Goal: Use online tool/utility: Utilize a website feature to perform a specific function

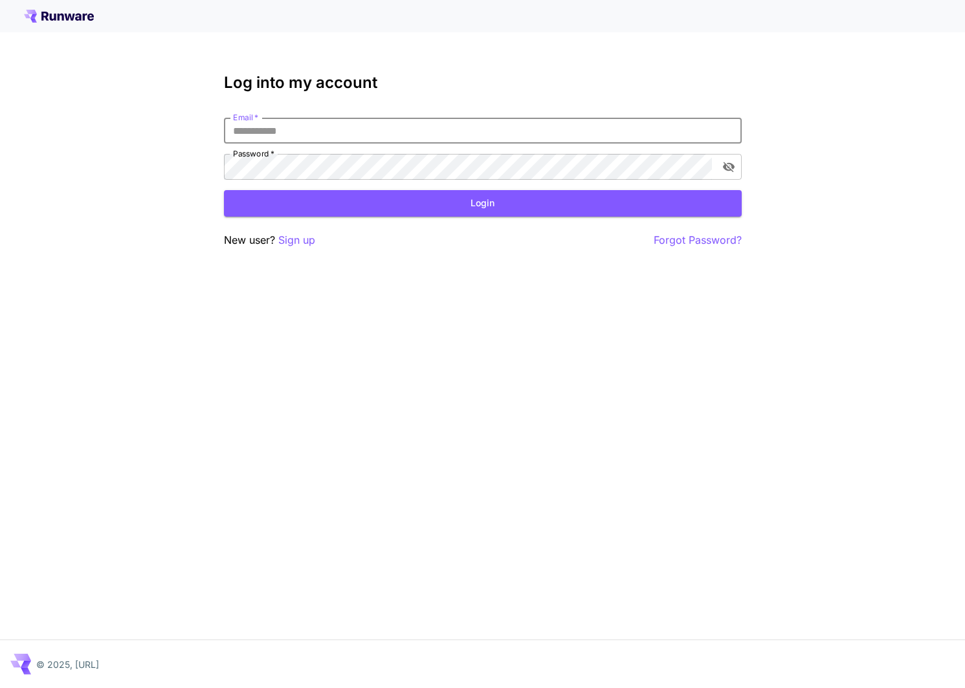
click at [454, 123] on input "Email   *" at bounding box center [483, 131] width 518 height 26
type input "**********"
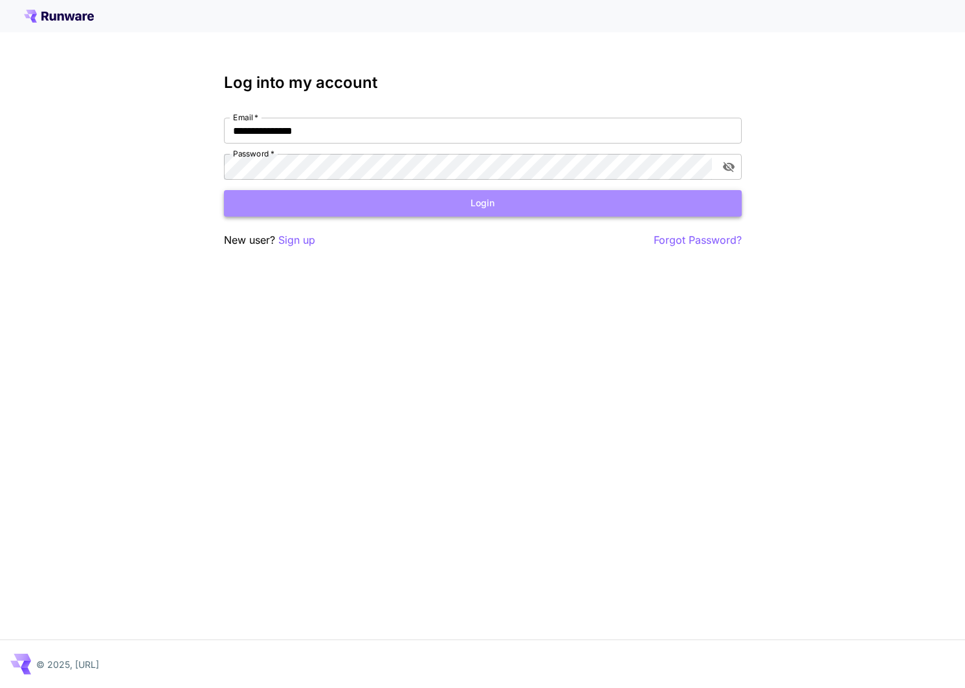
click at [463, 199] on button "Login" at bounding box center [483, 203] width 518 height 27
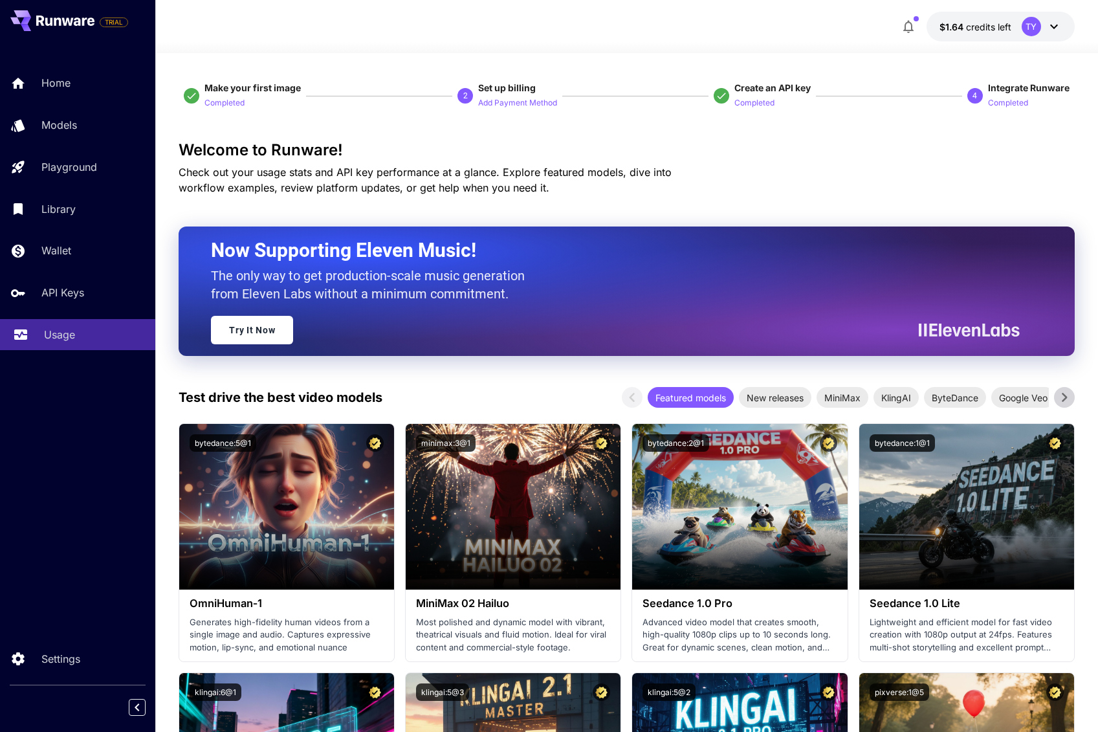
click at [75, 341] on div "Usage" at bounding box center [94, 335] width 101 height 16
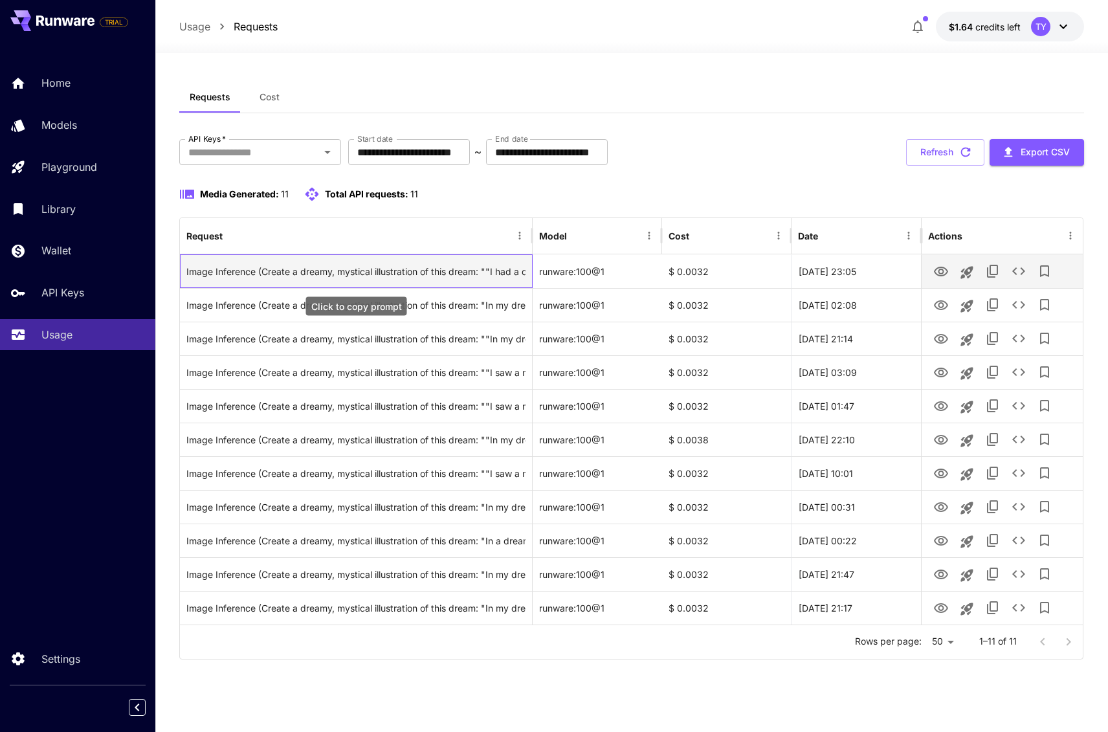
click at [355, 272] on div "Image Inference (Create a dreamy, mystical illustration of this dream: ""I had …" at bounding box center [355, 271] width 339 height 33
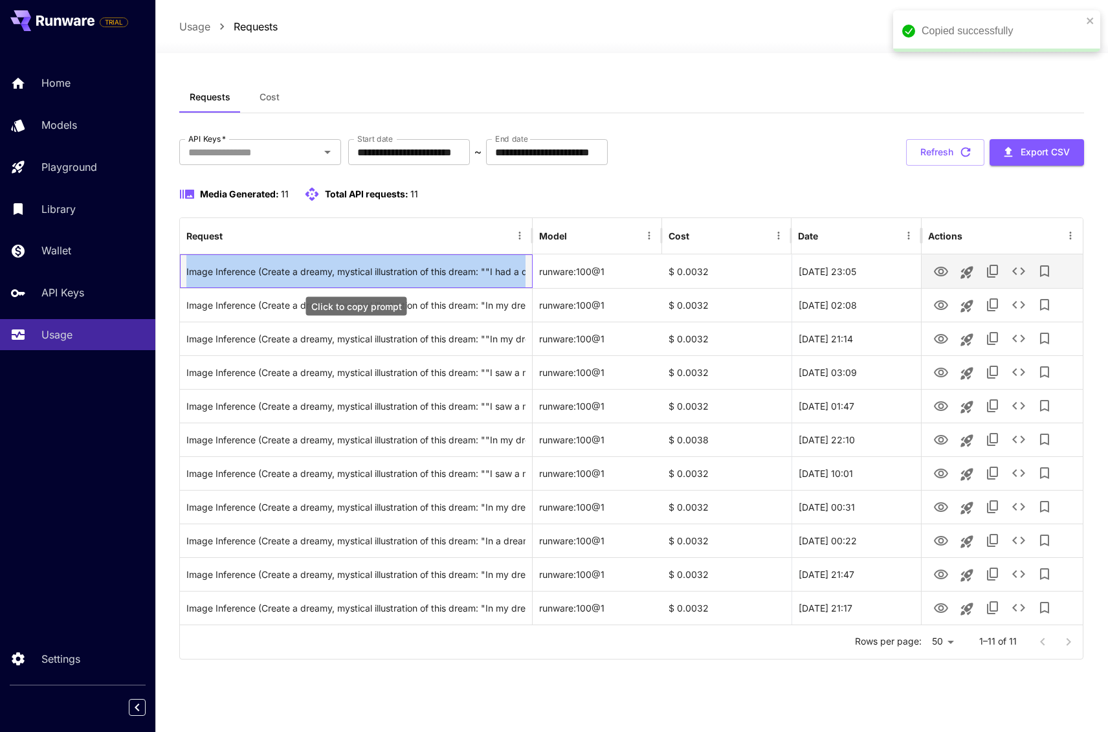
click at [355, 272] on div "Image Inference (Create a dreamy, mystical illustration of this dream: ""I had …" at bounding box center [355, 271] width 339 height 33
click at [941, 274] on icon "View" at bounding box center [941, 272] width 14 height 10
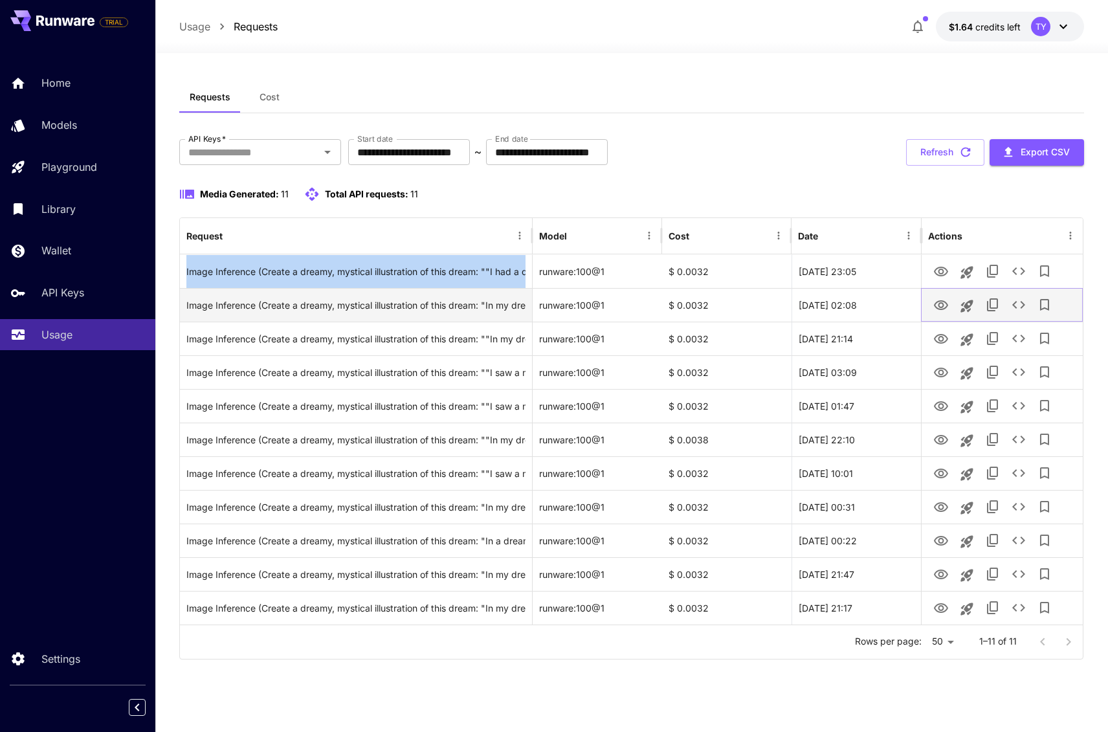
click at [942, 304] on icon "View" at bounding box center [941, 305] width 14 height 10
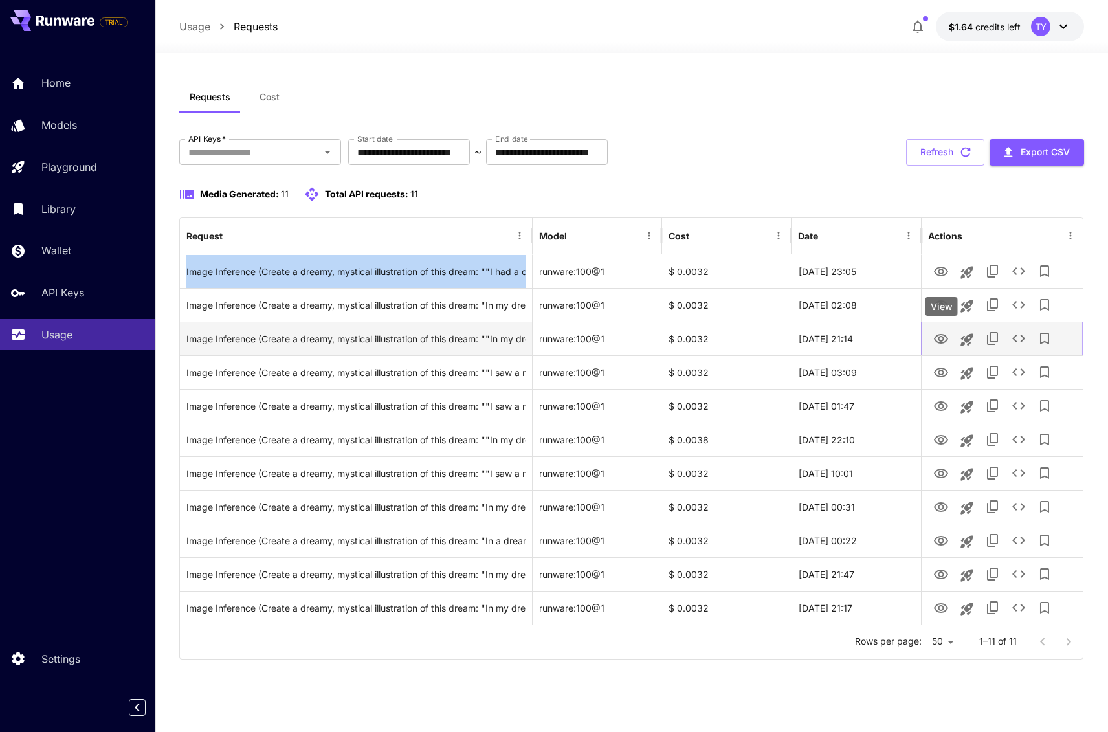
click at [936, 340] on icon "View" at bounding box center [941, 339] width 16 height 16
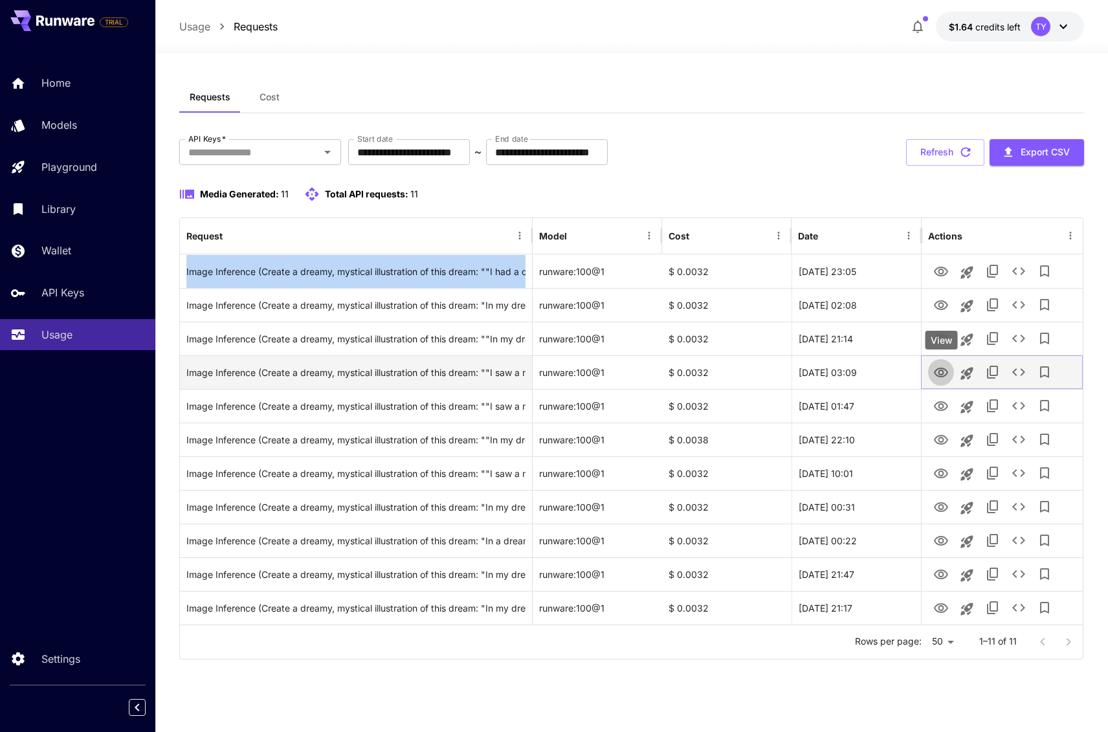
click at [943, 374] on icon "View" at bounding box center [941, 373] width 16 height 16
click at [941, 375] on icon "View" at bounding box center [941, 373] width 16 height 16
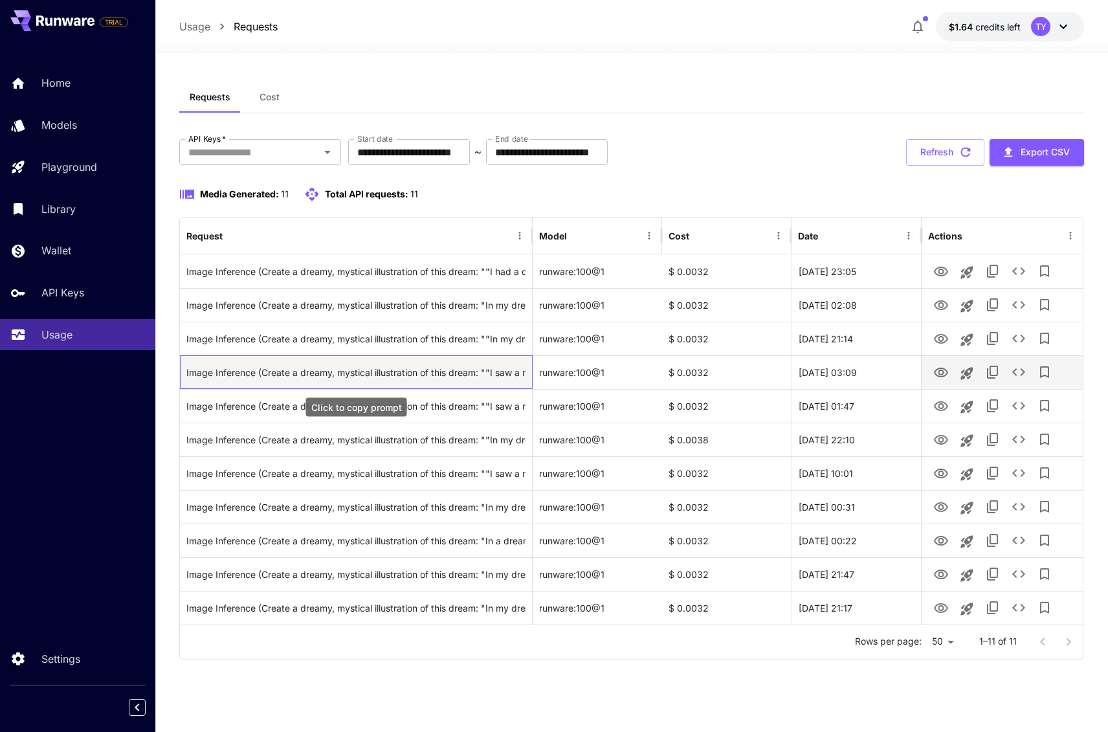
click at [473, 372] on div "Image Inference (Create a dreamy, mystical illustration of this dream: ""I saw …" at bounding box center [355, 372] width 339 height 33
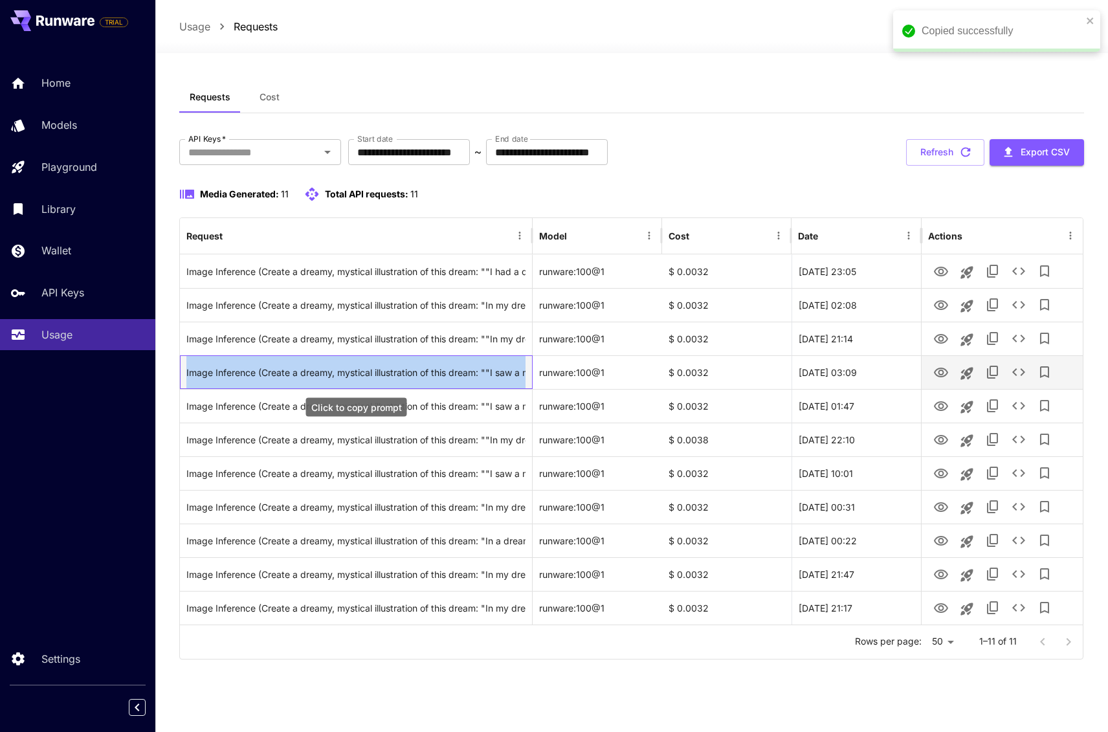
click at [473, 372] on div "Image Inference (Create a dreamy, mystical illustration of this dream: ""I saw …" at bounding box center [355, 372] width 339 height 33
copy div "Image Inference (Create a dreamy, mystical illustration of this dream: ""I saw …"
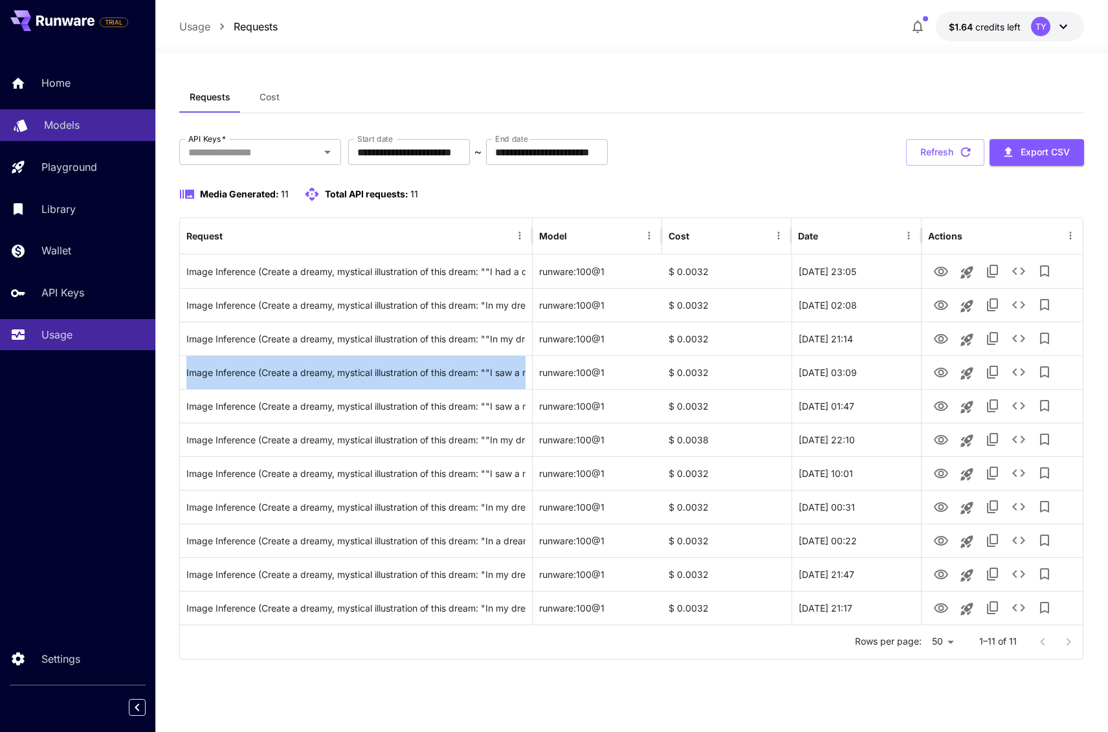
click at [71, 131] on p "Models" at bounding box center [62, 125] width 36 height 16
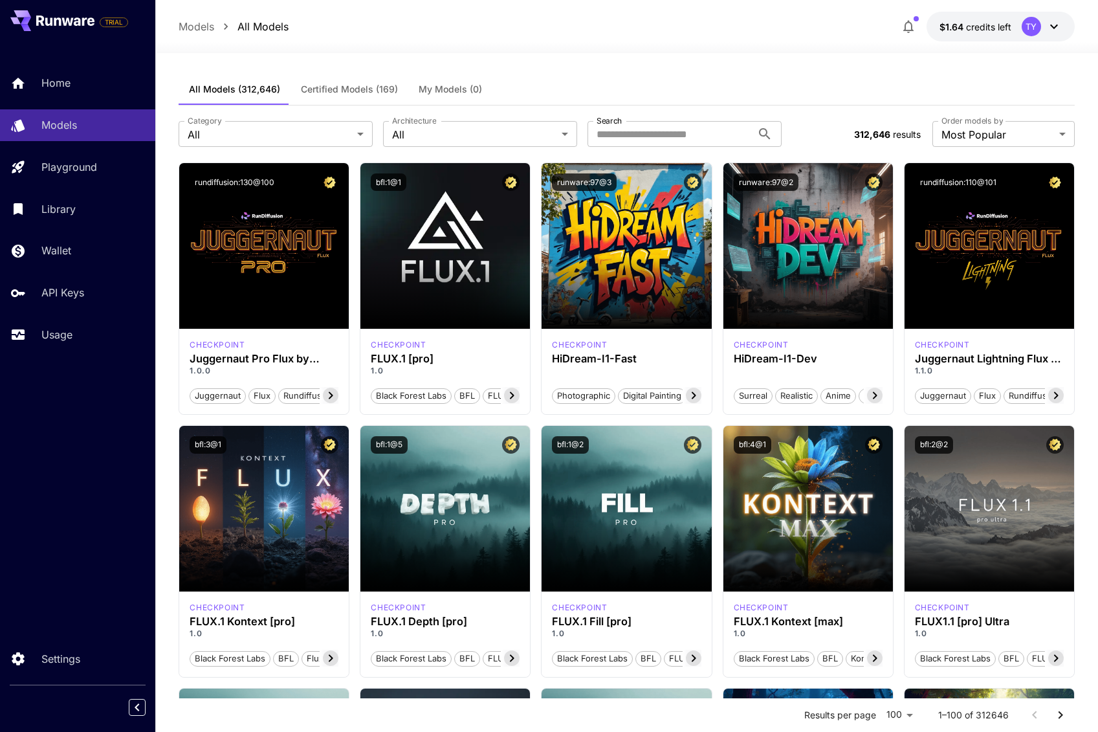
click at [334, 93] on span "Certified Models (169)" at bounding box center [349, 89] width 97 height 12
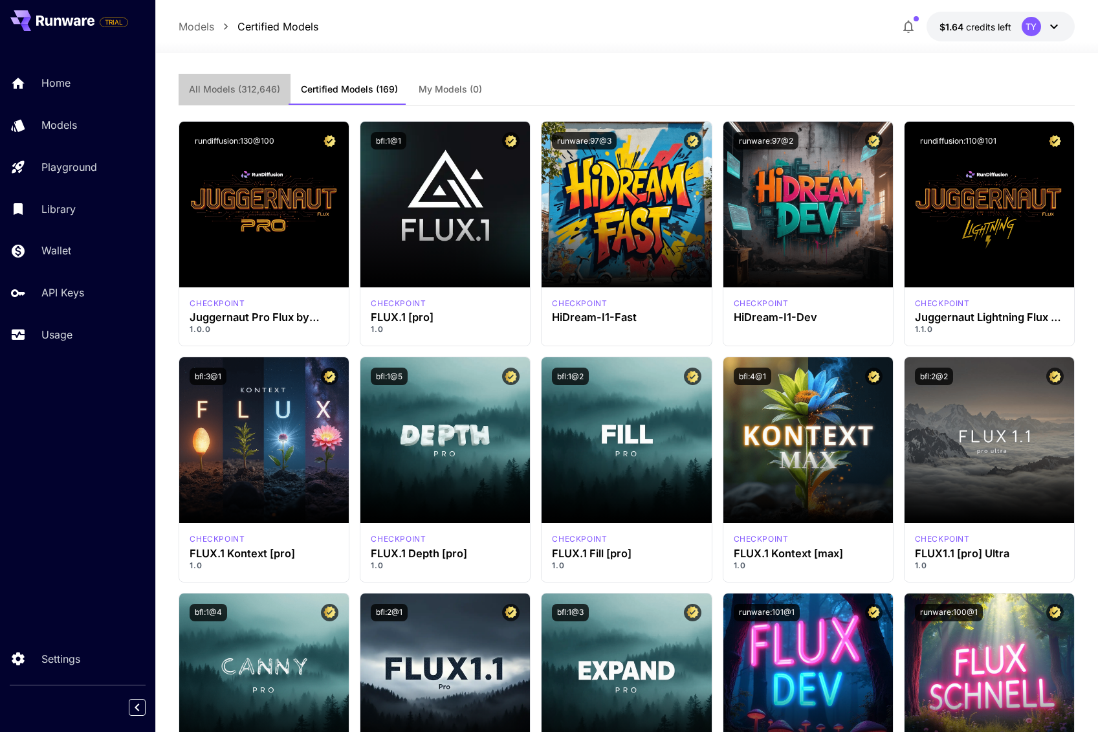
click at [253, 85] on span "All Models (312,646)" at bounding box center [234, 89] width 91 height 12
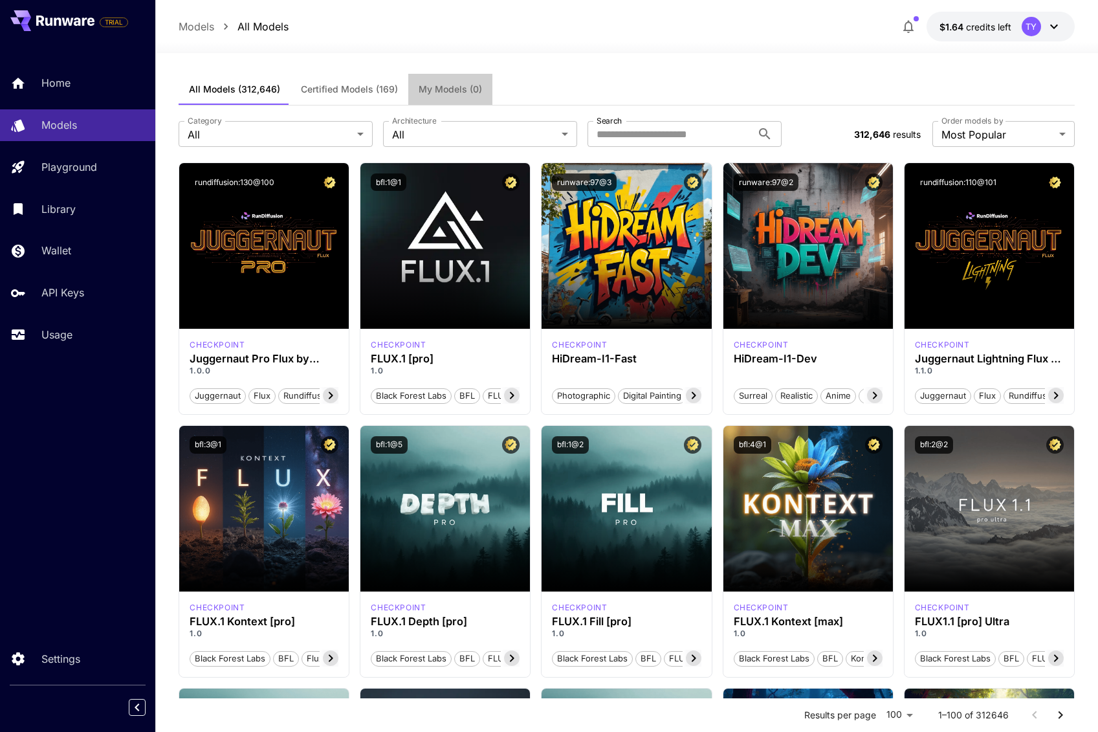
click at [460, 92] on span "My Models (0)" at bounding box center [450, 89] width 63 height 12
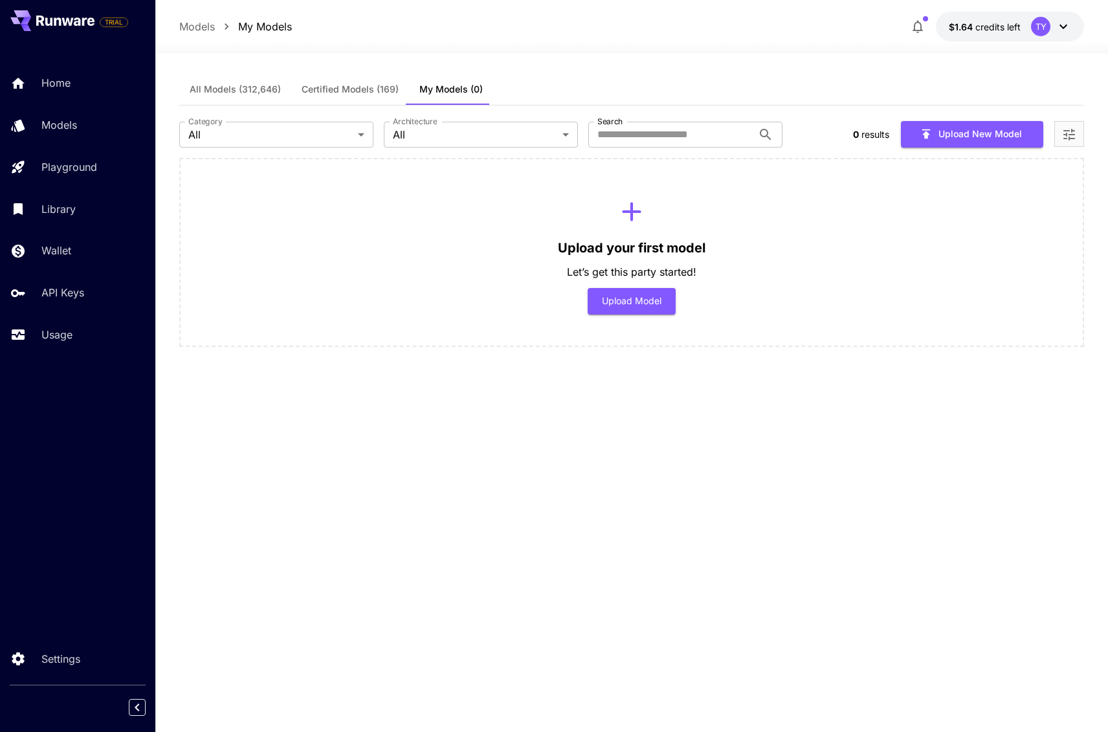
click at [364, 89] on span "Certified Models (169)" at bounding box center [350, 89] width 97 height 12
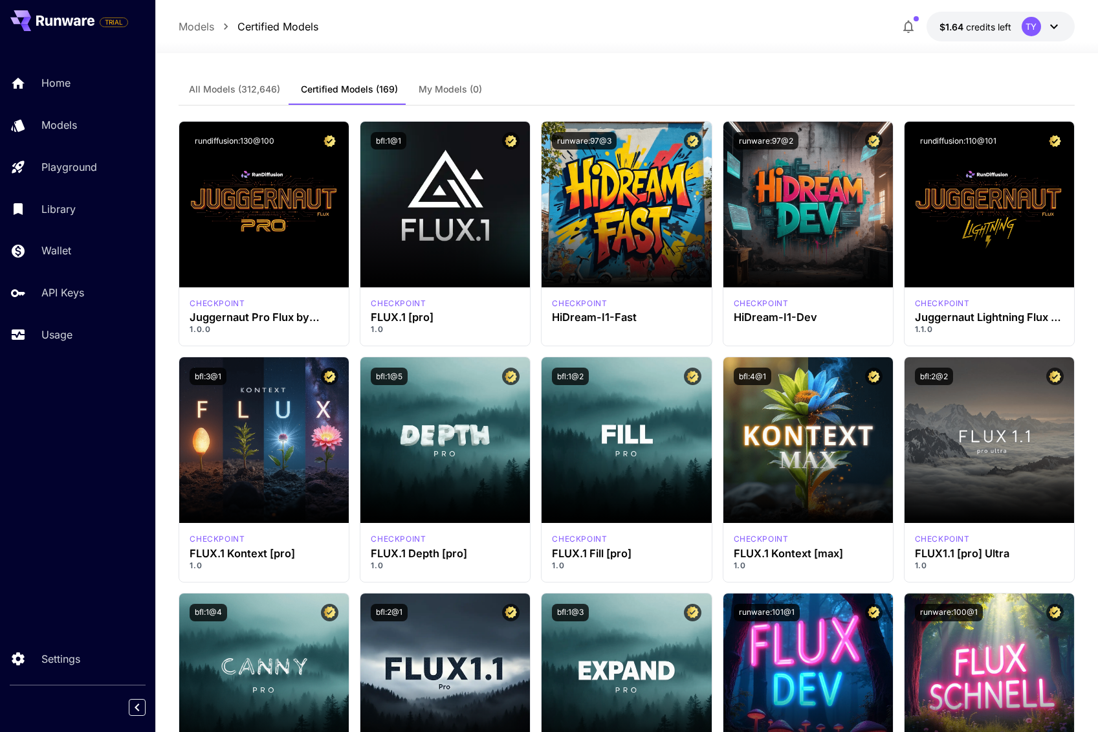
click at [257, 83] on span "All Models (312,646)" at bounding box center [234, 89] width 91 height 12
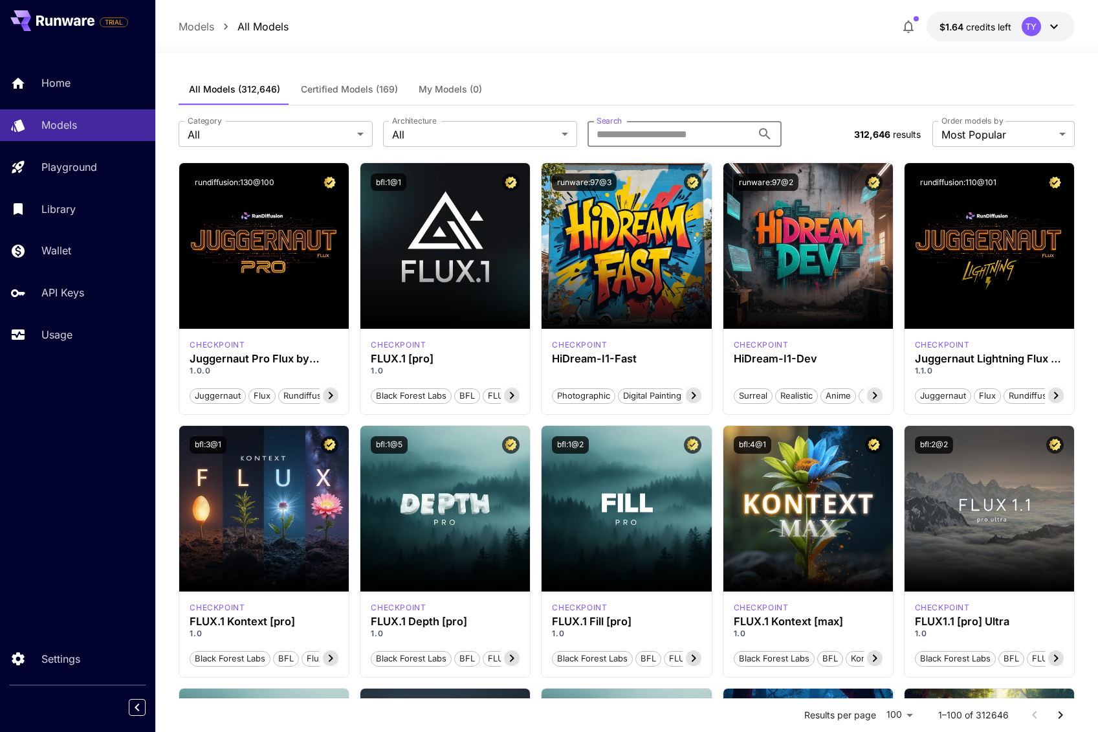
click at [672, 127] on input "Search" at bounding box center [670, 134] width 164 height 26
type input "*****"
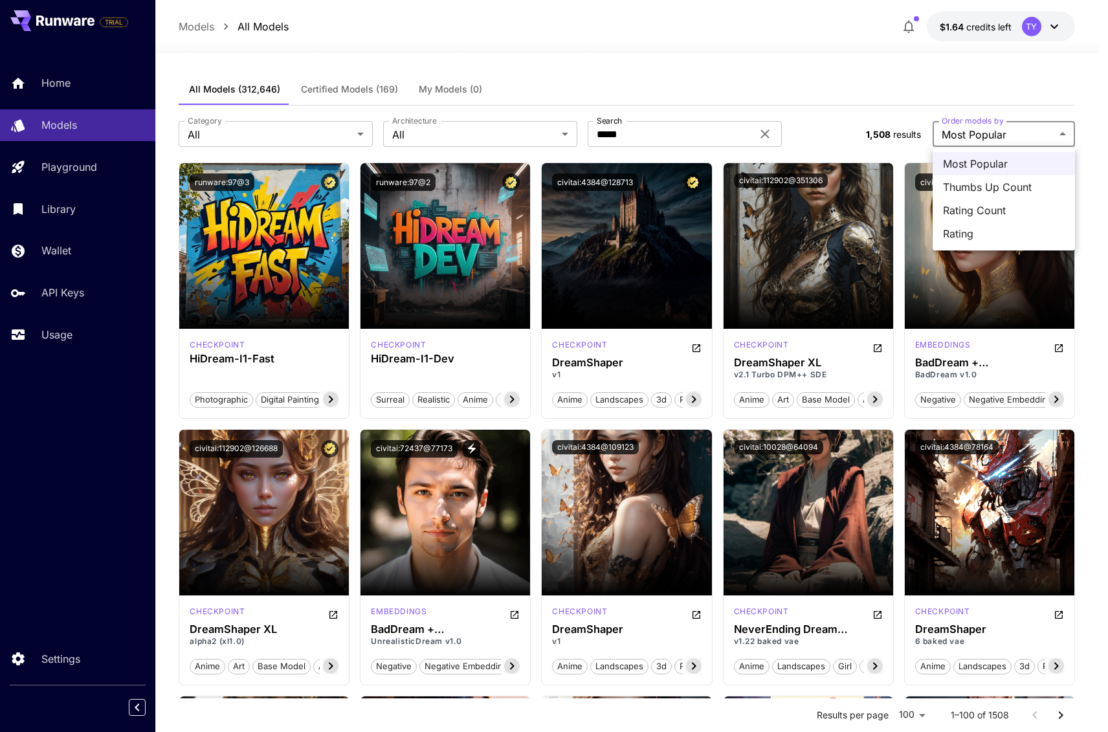
click at [646, 81] on div at bounding box center [554, 366] width 1108 height 732
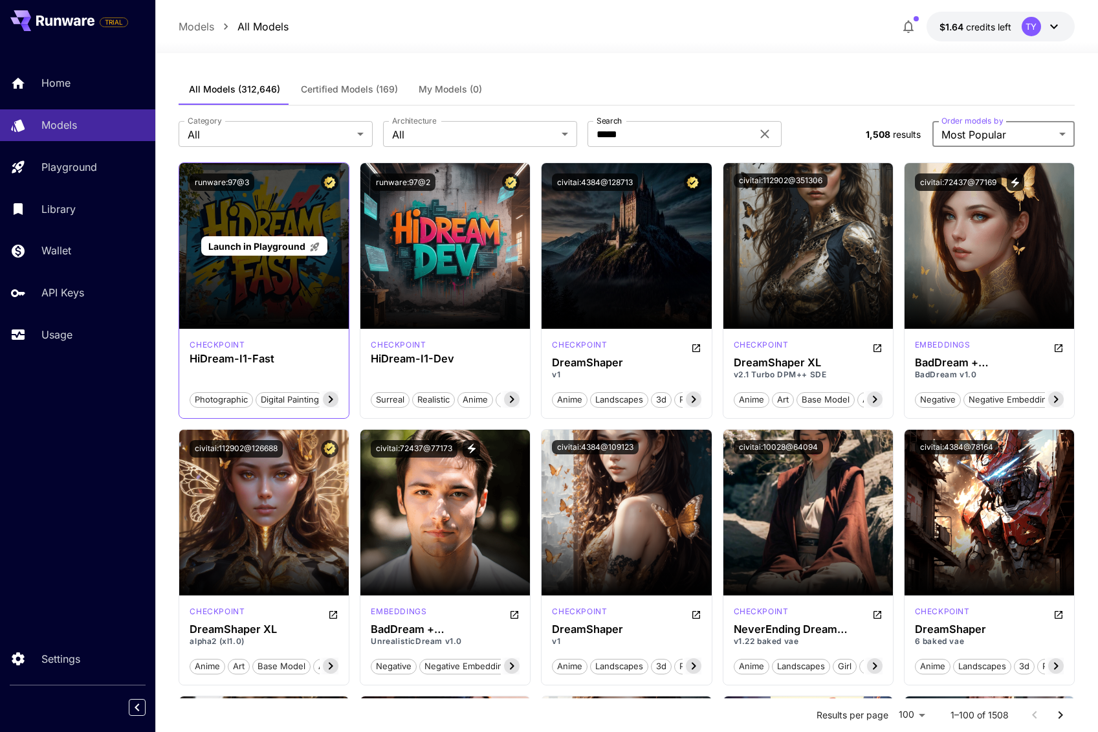
click at [293, 248] on span "Launch in Playground" at bounding box center [256, 246] width 97 height 11
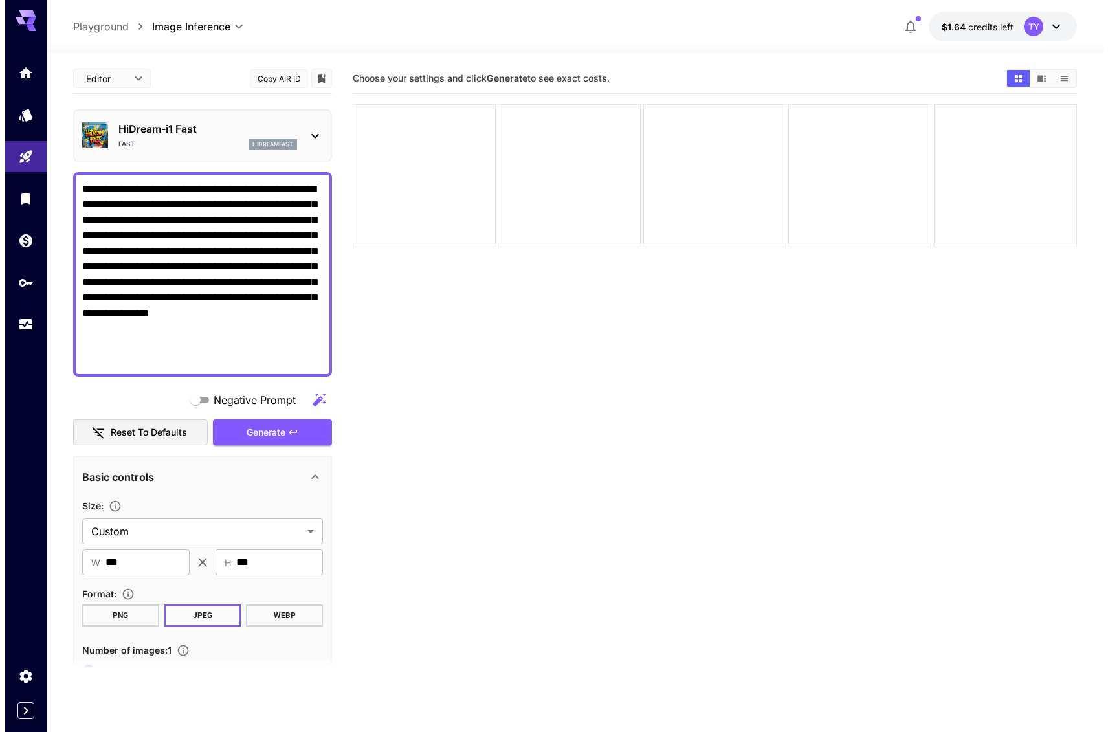
scroll to position [24, 0]
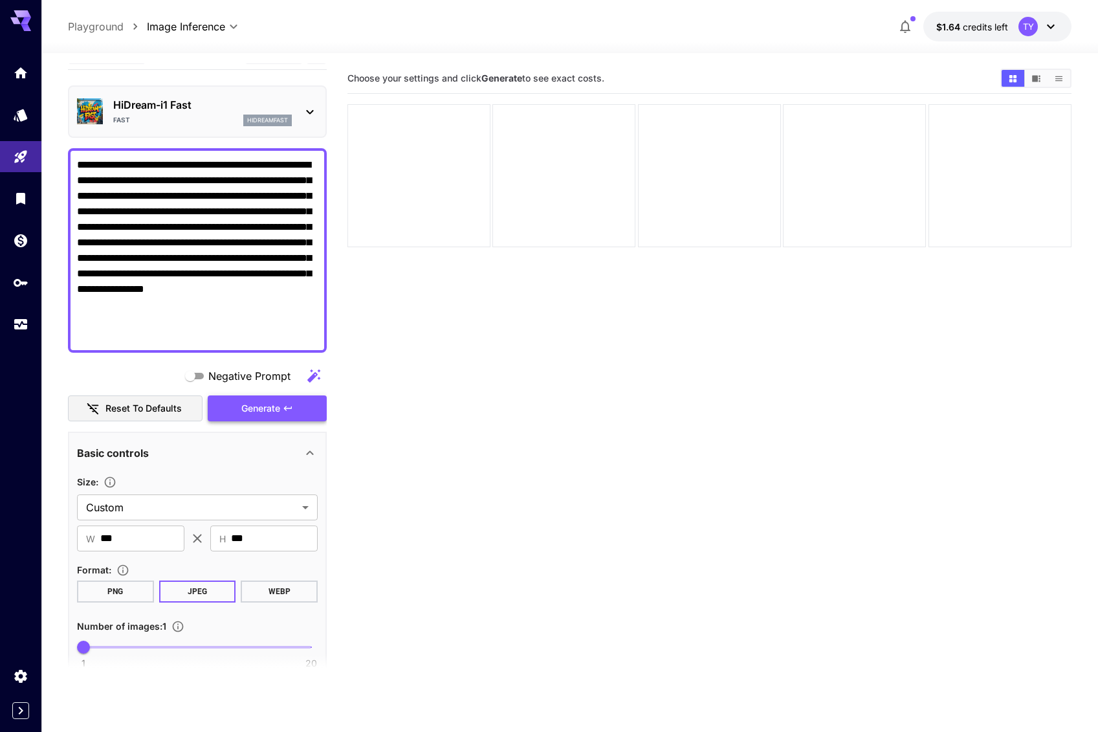
type textarea "**********"
click at [281, 411] on button "Generate" at bounding box center [267, 408] width 119 height 27
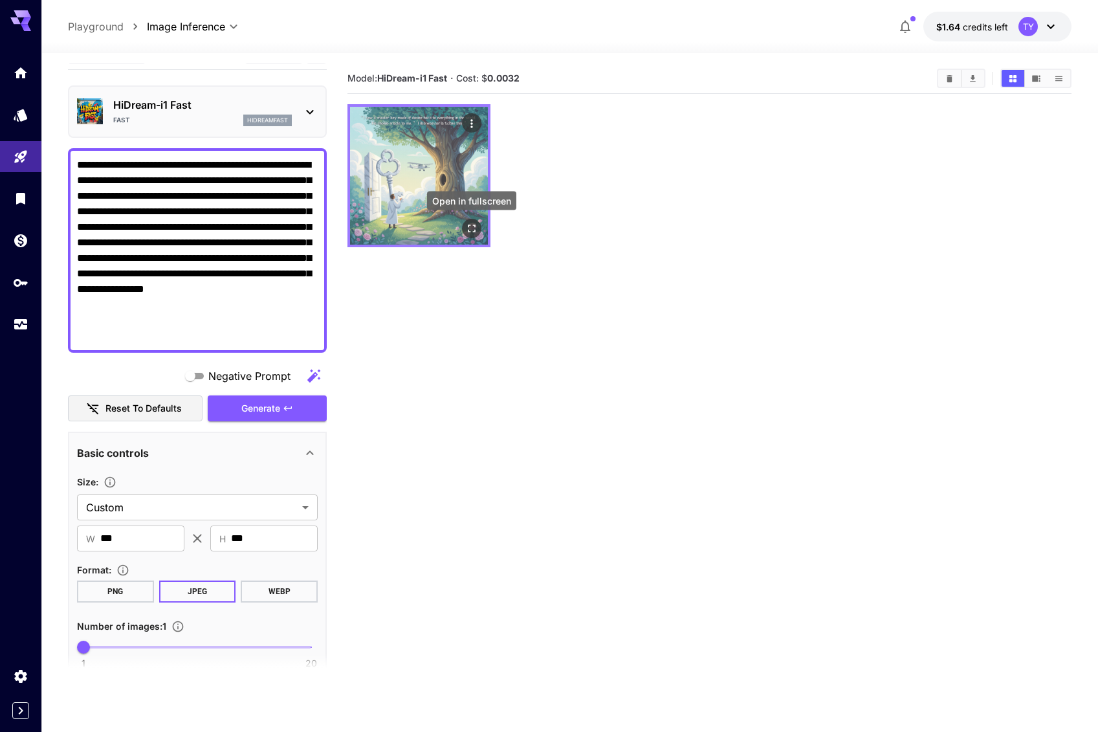
click at [467, 226] on icon "Open in fullscreen" at bounding box center [471, 228] width 13 height 13
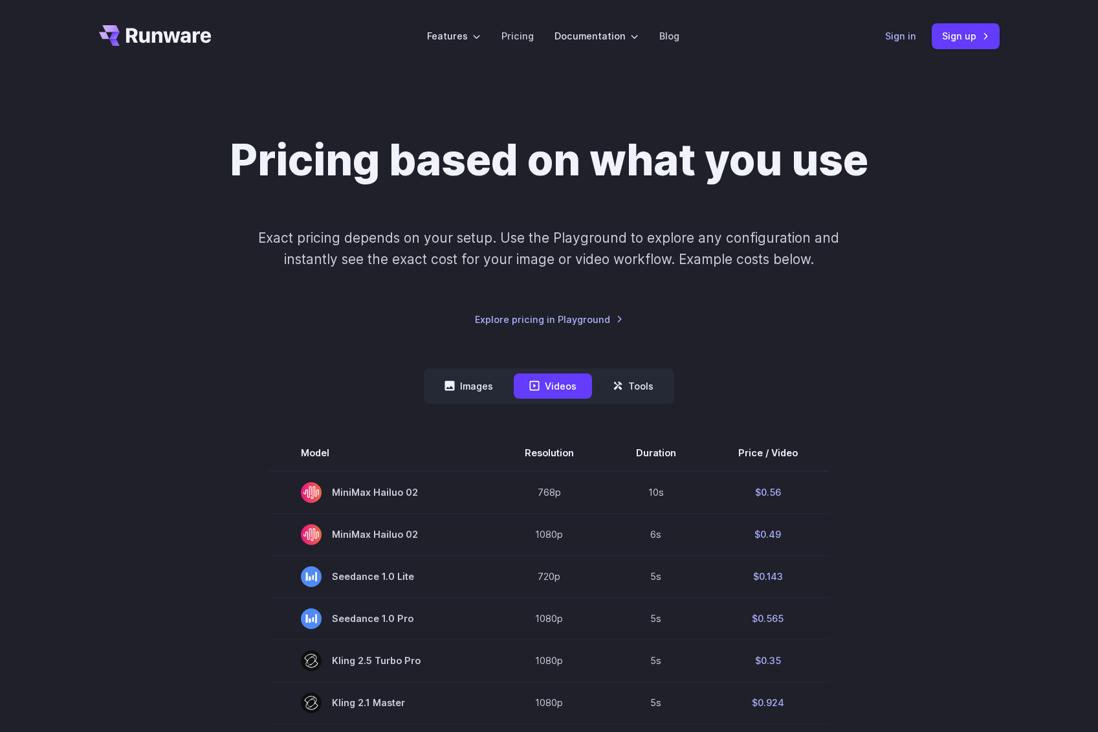
click at [903, 30] on link "Sign in" at bounding box center [900, 35] width 31 height 15
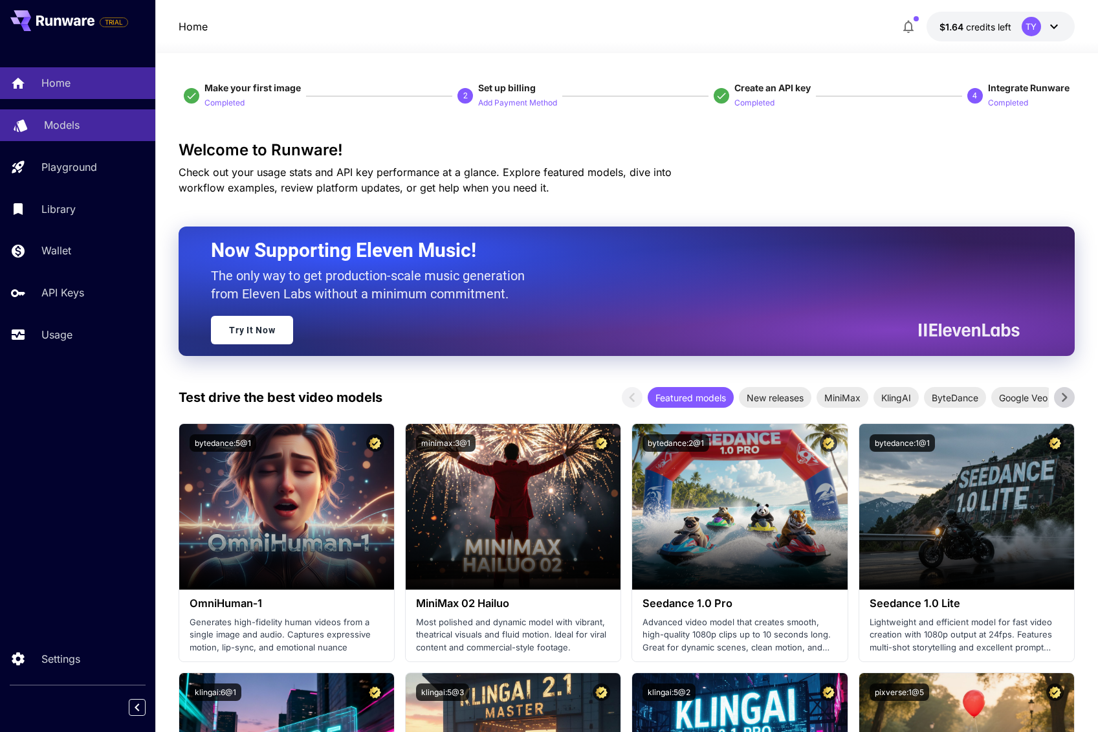
click at [80, 132] on div "Models" at bounding box center [94, 125] width 101 height 16
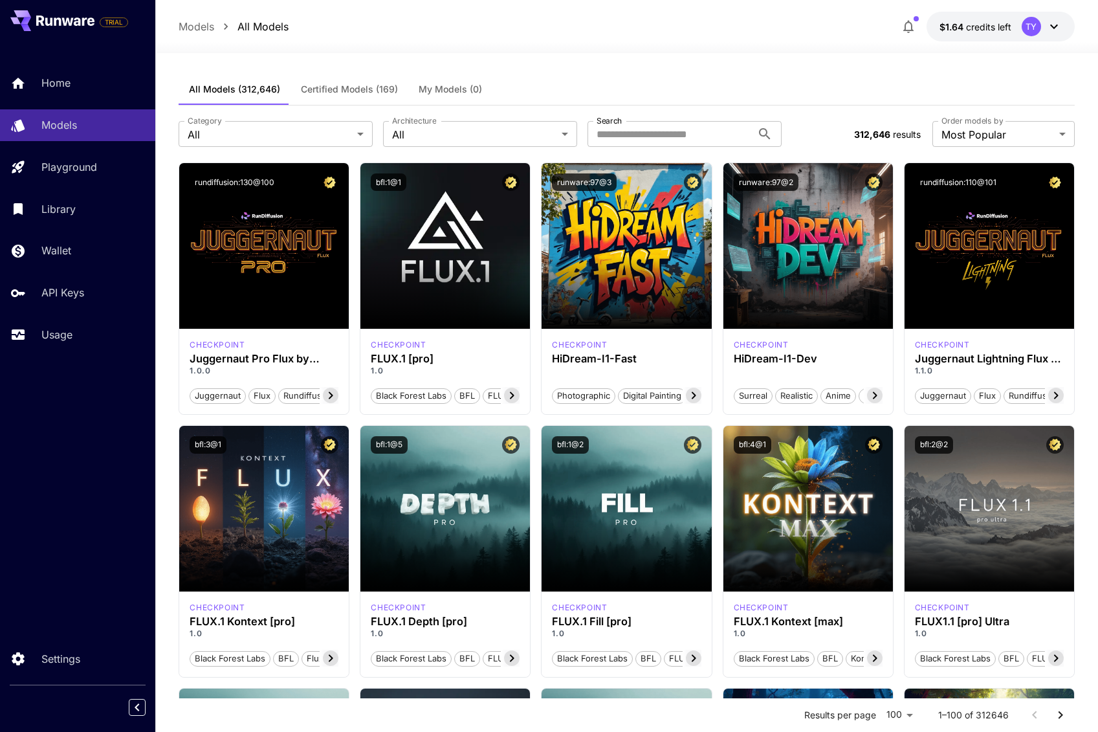
click at [363, 90] on span "Certified Models (169)" at bounding box center [349, 89] width 97 height 12
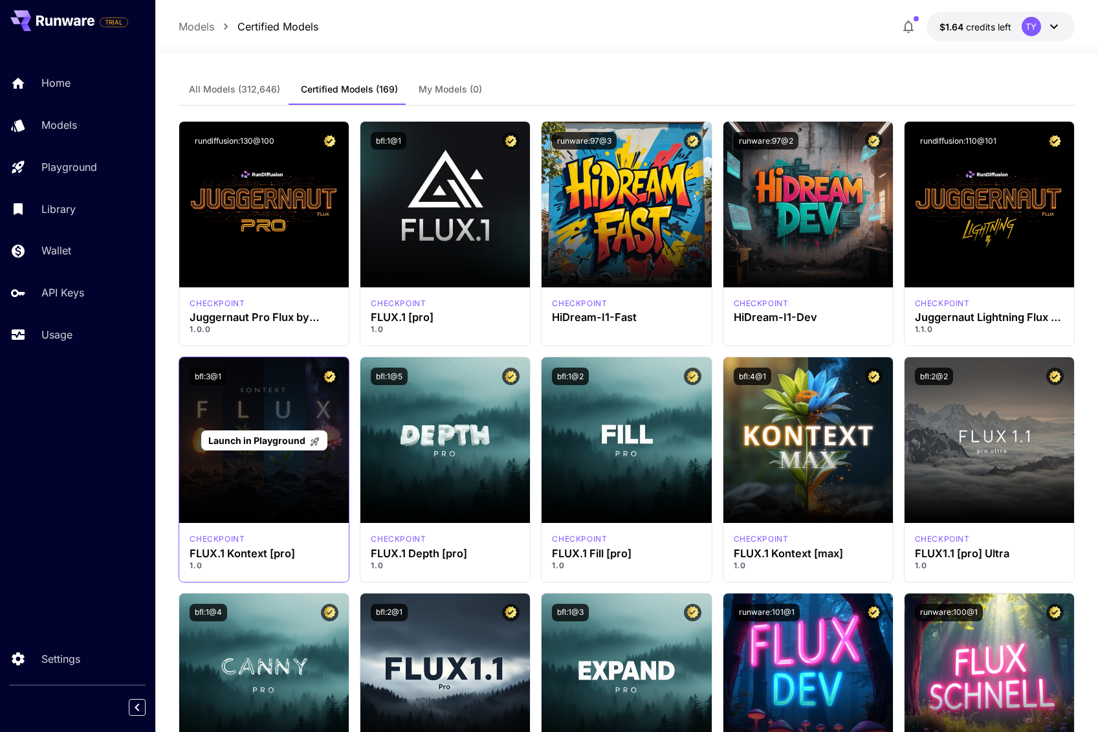
click at [302, 444] on span "Launch in Playground" at bounding box center [256, 440] width 97 height 11
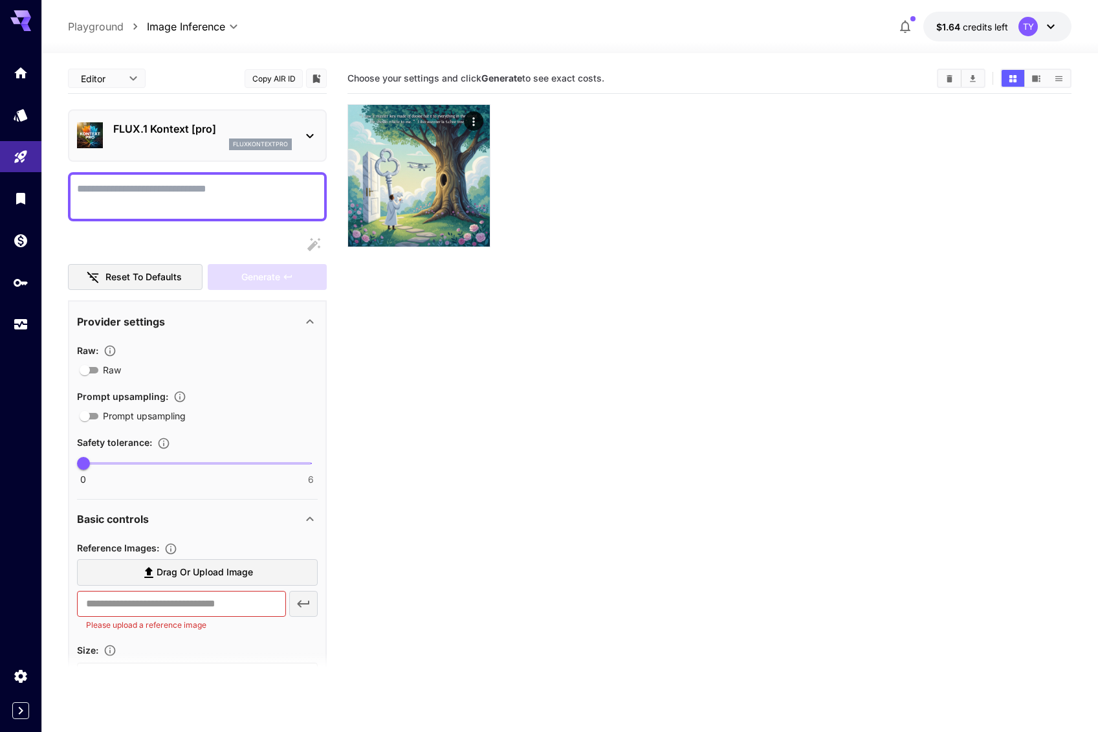
click at [157, 193] on textarea "Raw" at bounding box center [197, 196] width 241 height 31
click at [144, 200] on textarea "Raw" at bounding box center [197, 196] width 241 height 31
click at [159, 196] on textarea "Raw" at bounding box center [197, 196] width 241 height 31
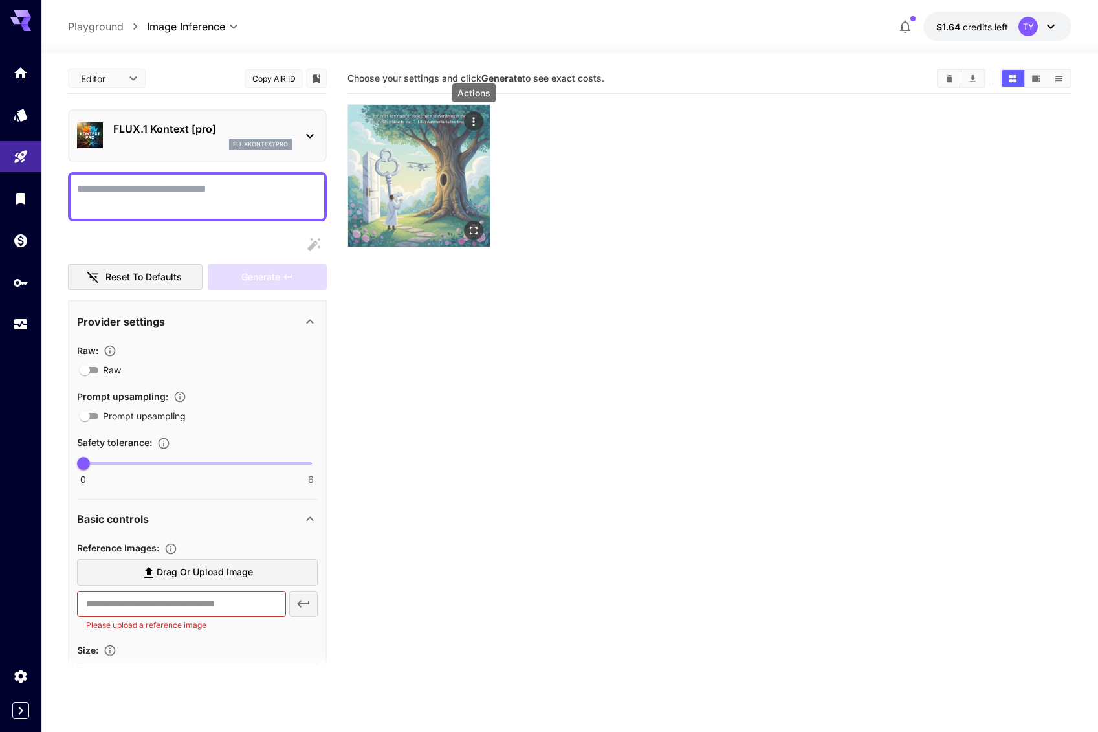
click at [476, 122] on icon "Actions" at bounding box center [473, 121] width 13 height 13
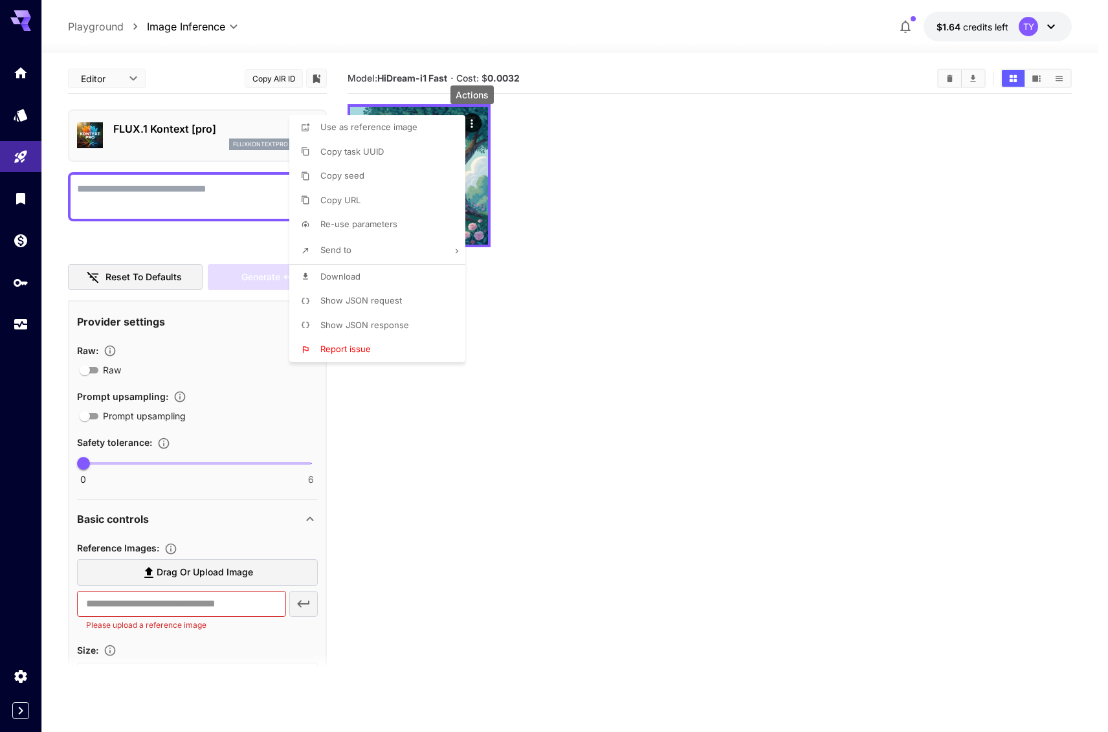
click at [397, 229] on li "Re-use parameters" at bounding box center [381, 224] width 184 height 25
type input "*********"
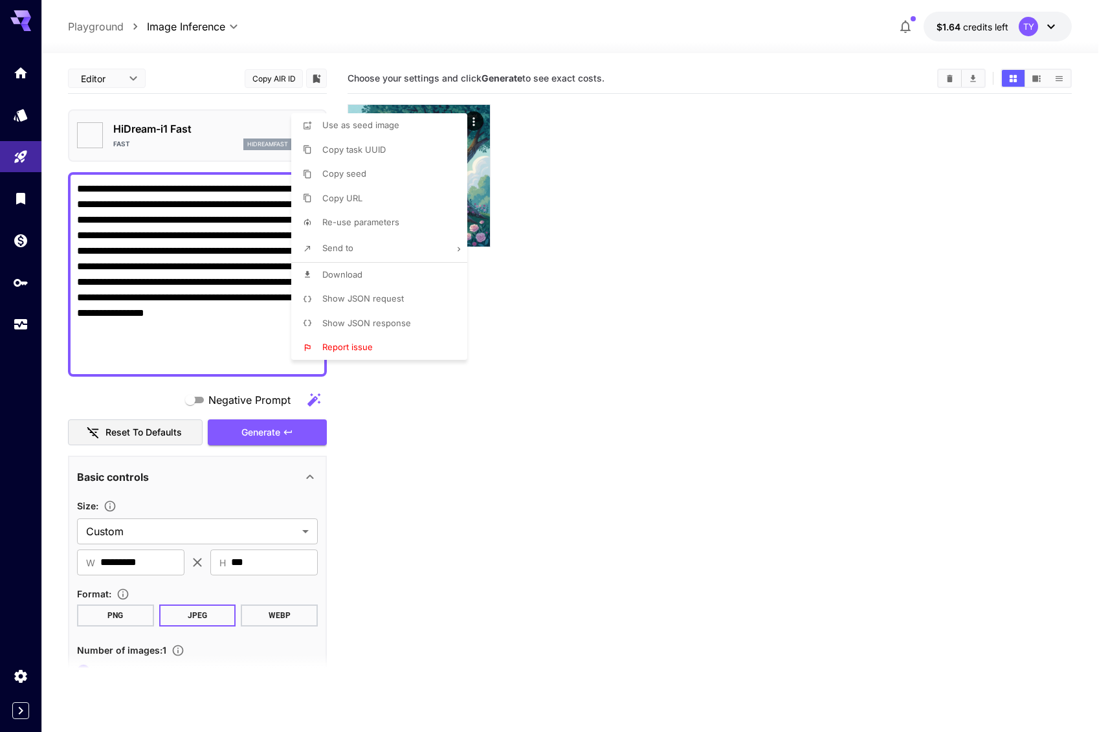
type textarea "**********"
type input "******"
type input "***"
type input "*******"
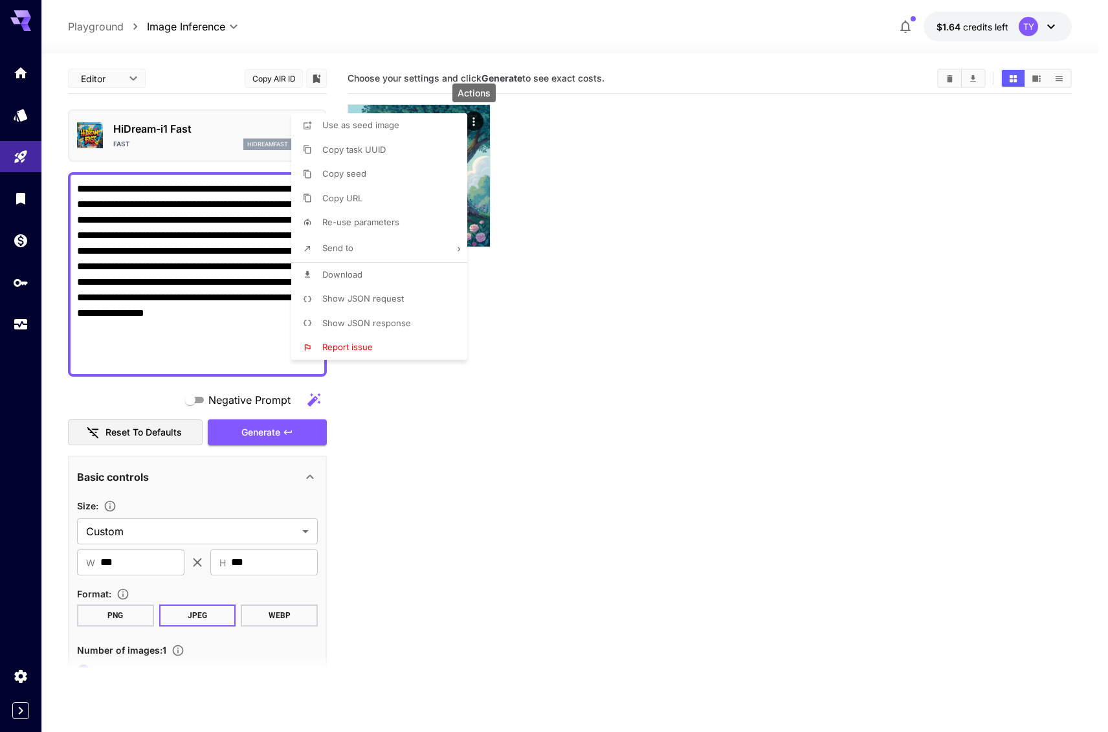
click at [159, 269] on div at bounding box center [554, 366] width 1108 height 732
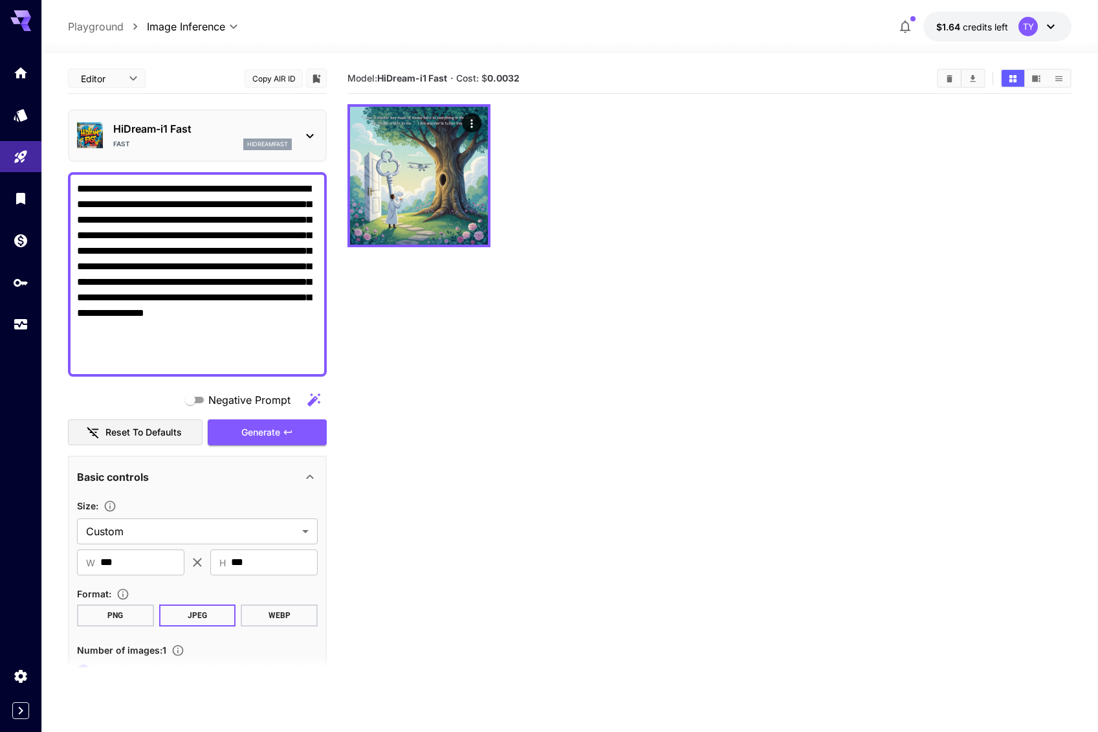
click at [305, 138] on icon at bounding box center [310, 136] width 16 height 16
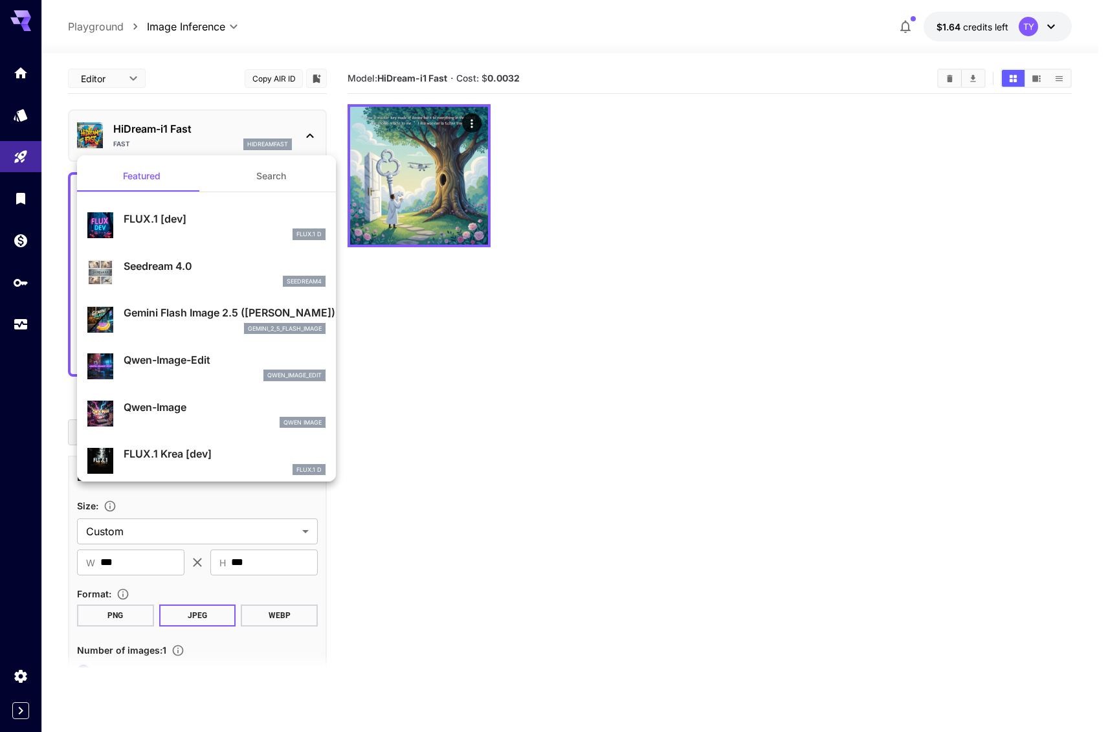
click at [250, 261] on p "Seedream 4.0" at bounding box center [225, 266] width 202 height 16
type input "**********"
type input "****"
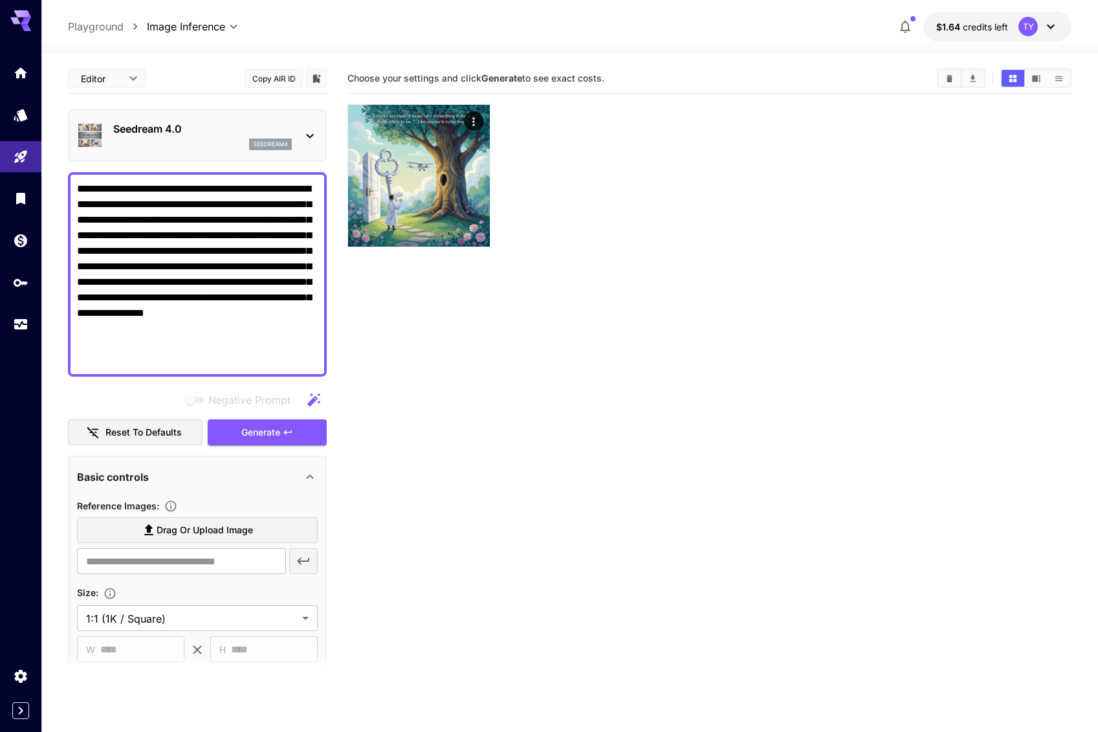
click at [229, 256] on textarea "**********" at bounding box center [197, 274] width 241 height 186
click at [284, 434] on icon "button" at bounding box center [288, 432] width 10 height 10
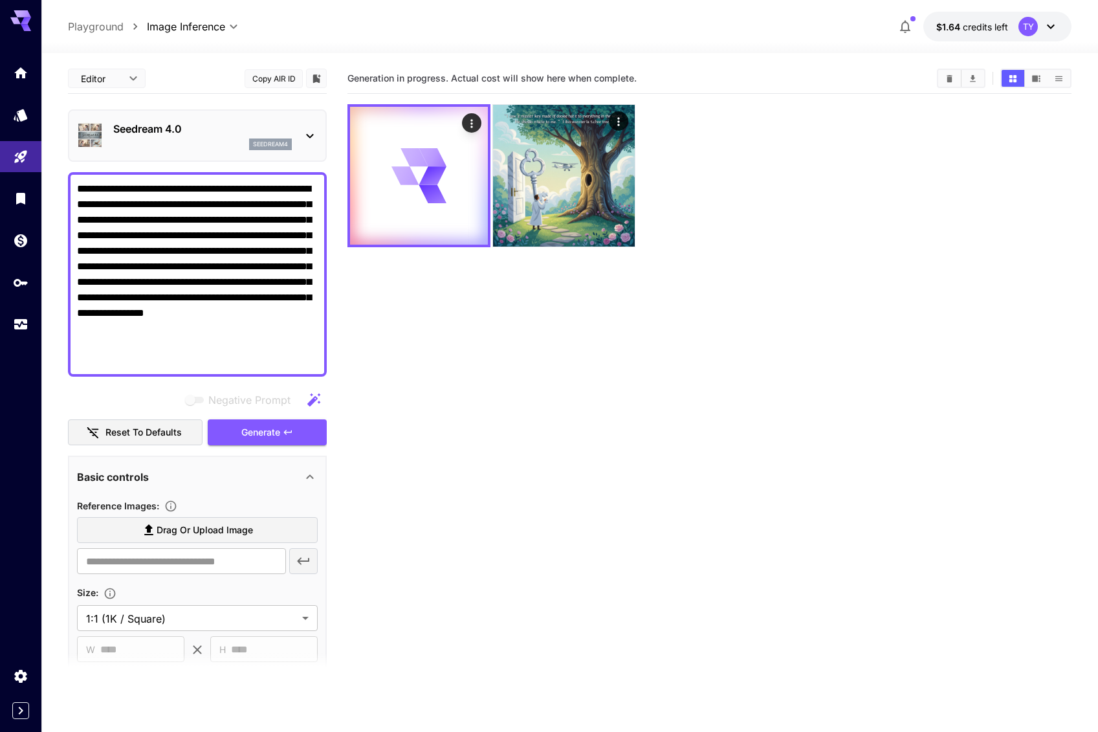
click at [311, 132] on icon at bounding box center [310, 136] width 16 height 16
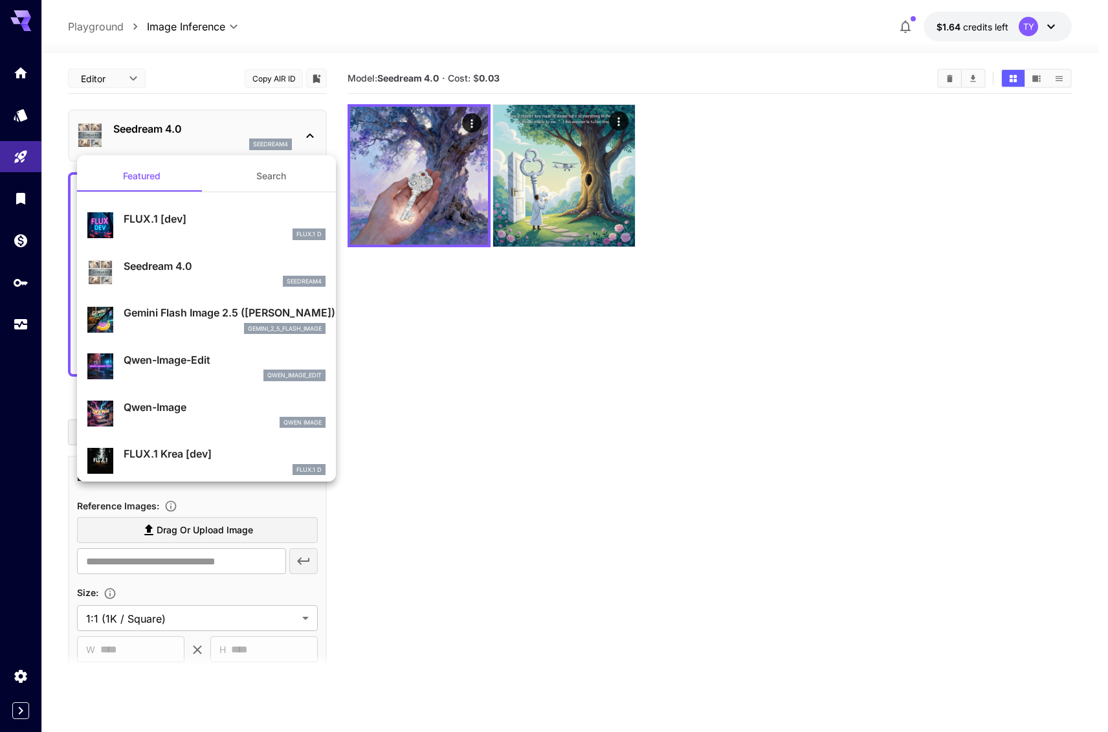
click at [311, 132] on div at bounding box center [554, 366] width 1108 height 732
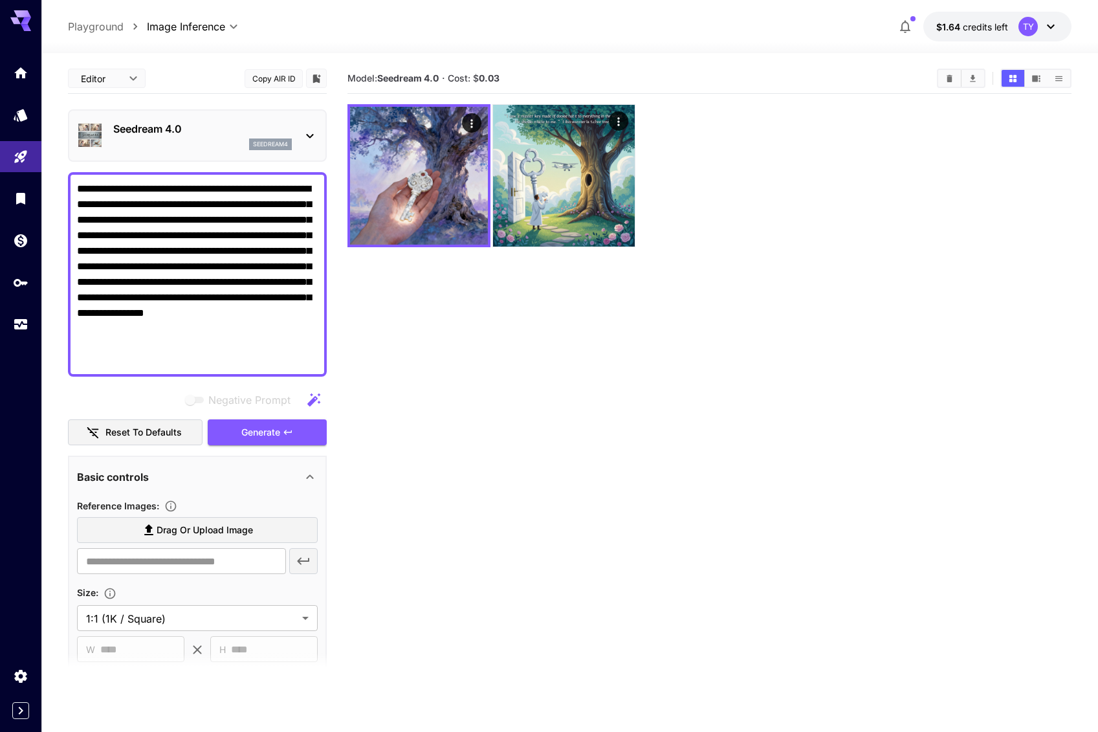
click at [311, 132] on icon at bounding box center [310, 136] width 16 height 16
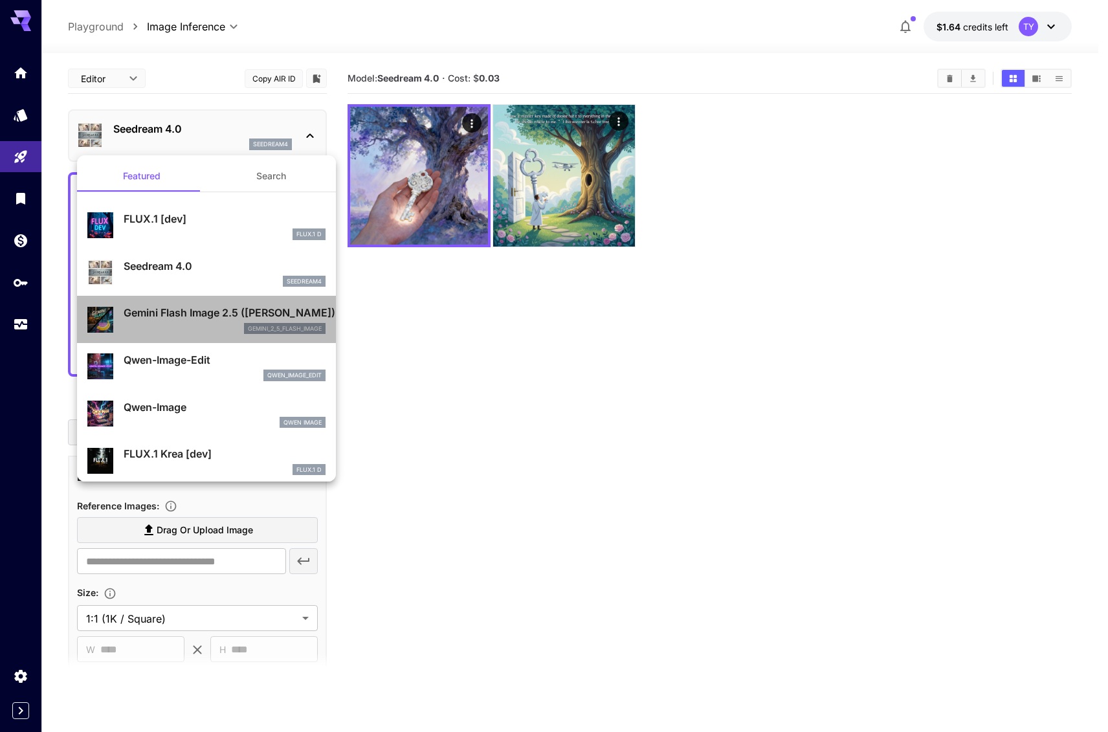
click at [229, 324] on div "gemini_2_5_flash_image" at bounding box center [225, 329] width 202 height 12
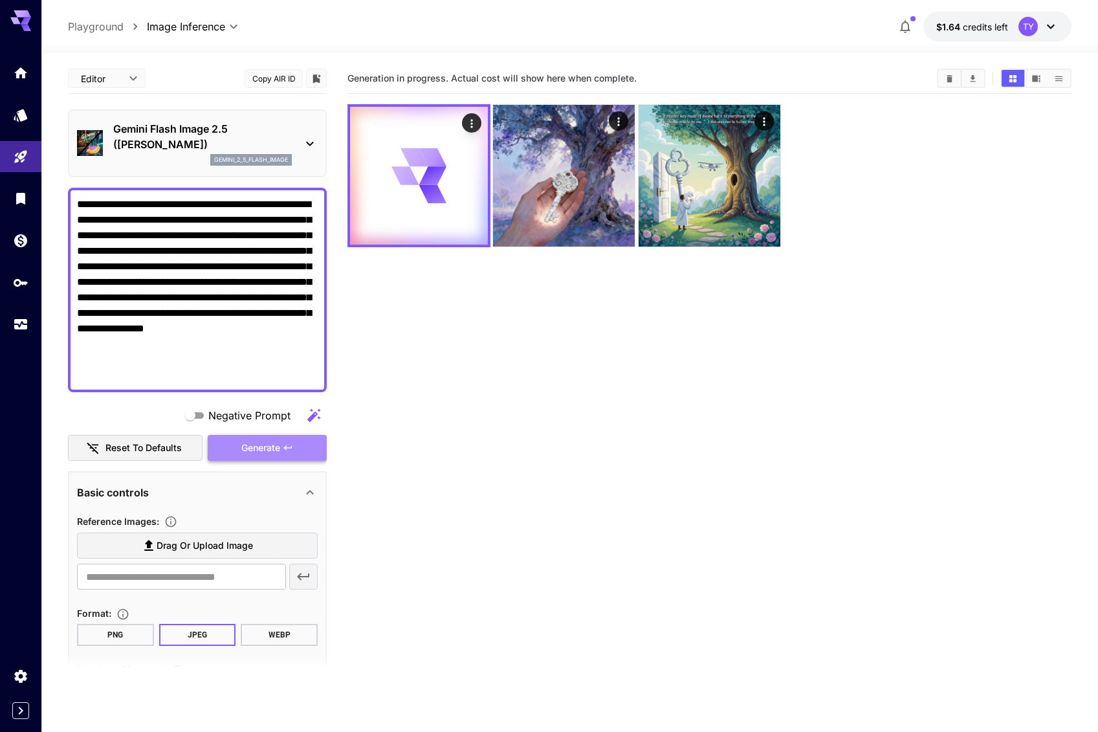
click at [283, 448] on icon "button" at bounding box center [288, 448] width 10 height 10
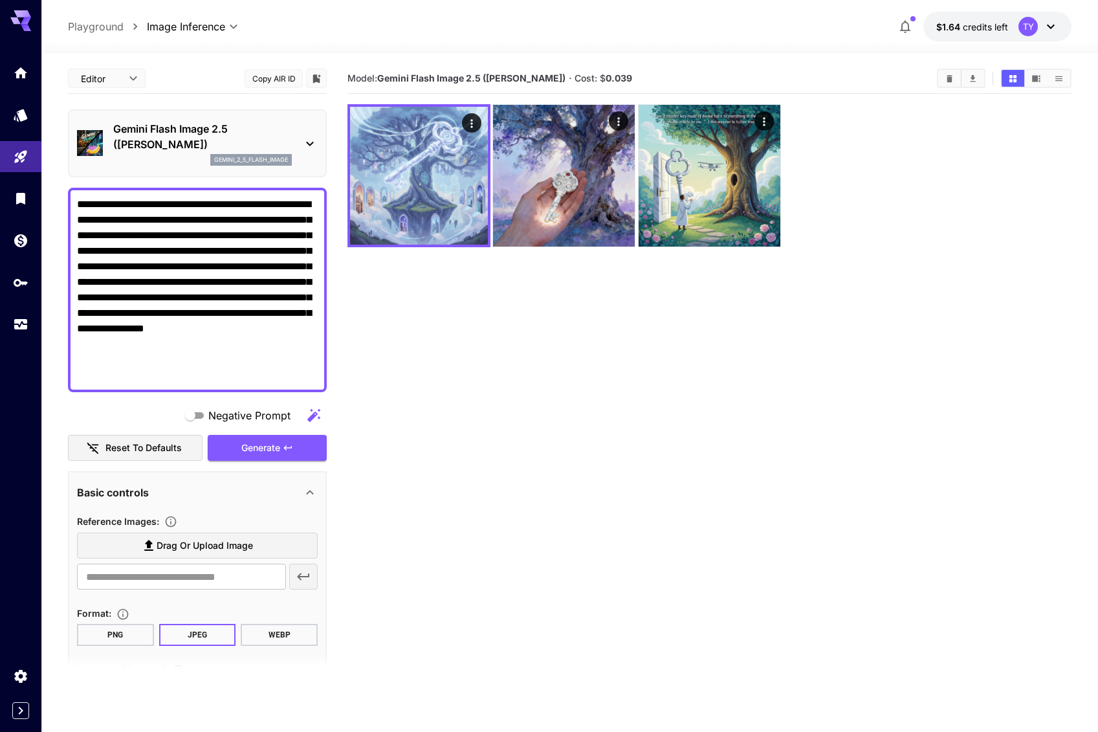
click at [275, 127] on p "Gemini Flash Image 2.5 ([PERSON_NAME])" at bounding box center [202, 136] width 179 height 31
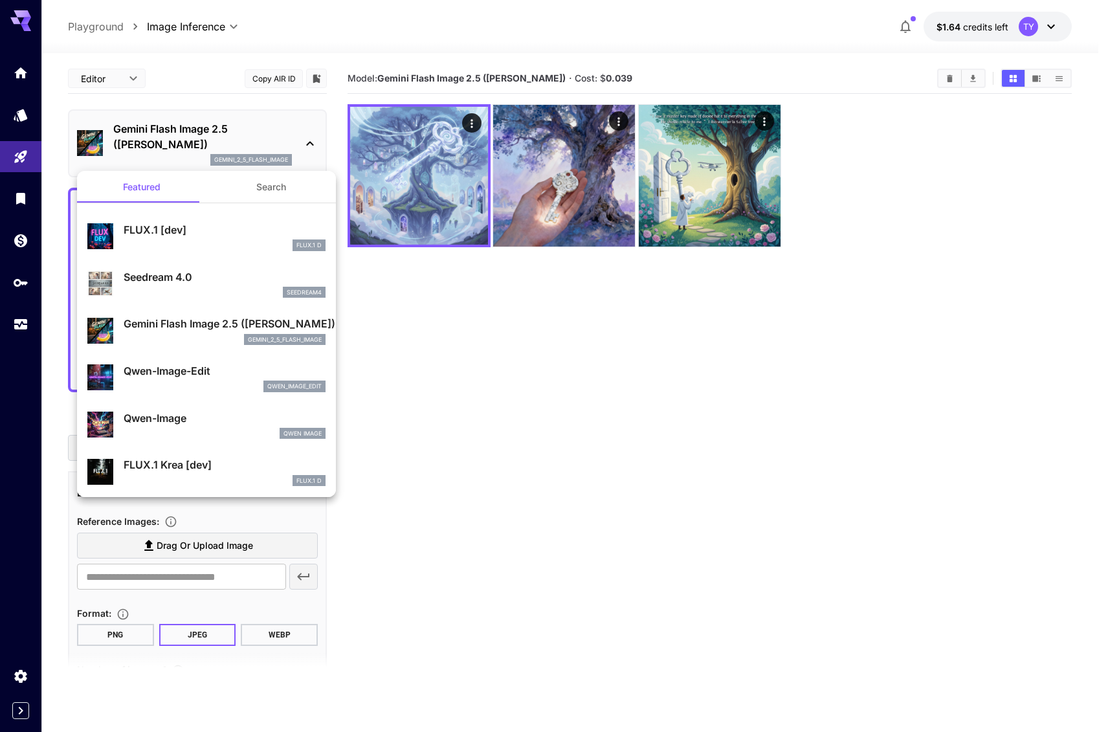
scroll to position [118, 0]
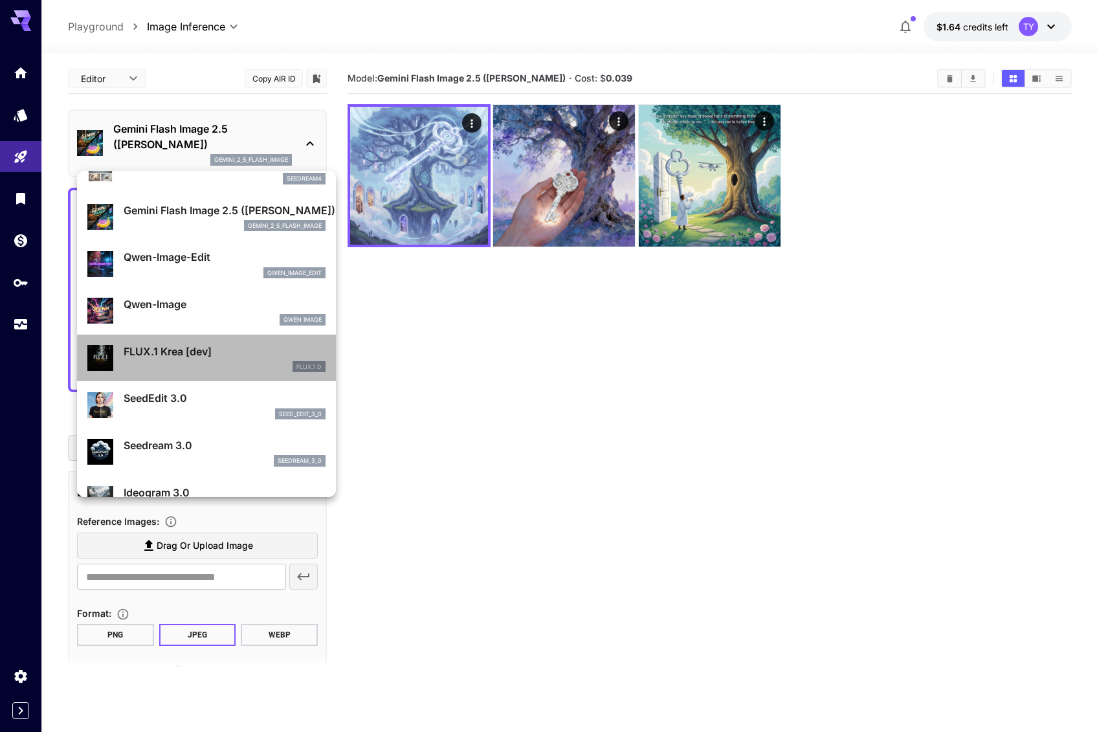
click at [219, 361] on div "FLUX.1 D" at bounding box center [225, 367] width 202 height 12
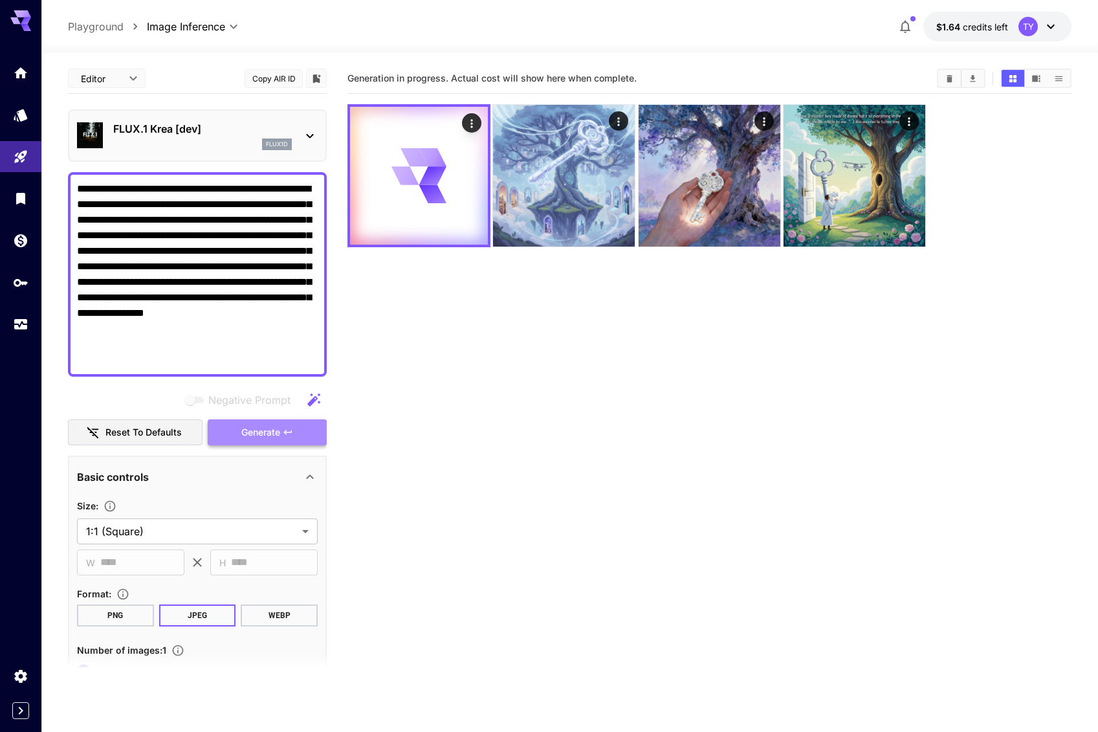
click at [259, 429] on span "Generate" at bounding box center [260, 432] width 39 height 16
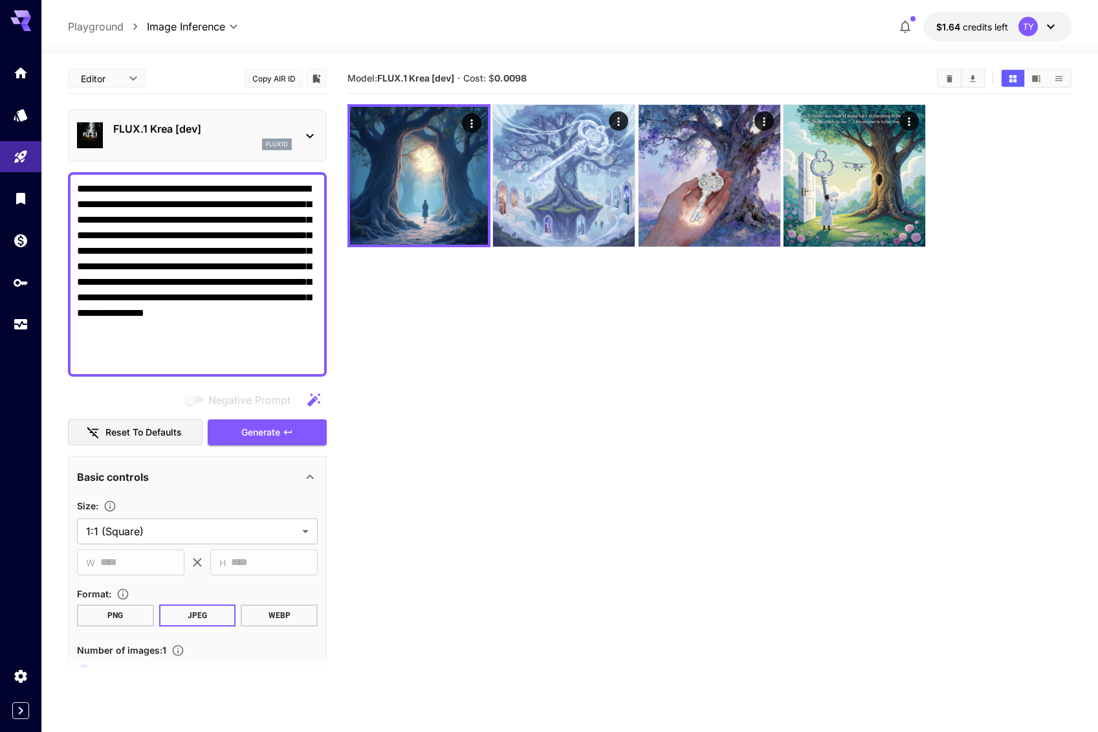
click at [287, 135] on p "FLUX.1 Krea [dev]" at bounding box center [202, 129] width 179 height 16
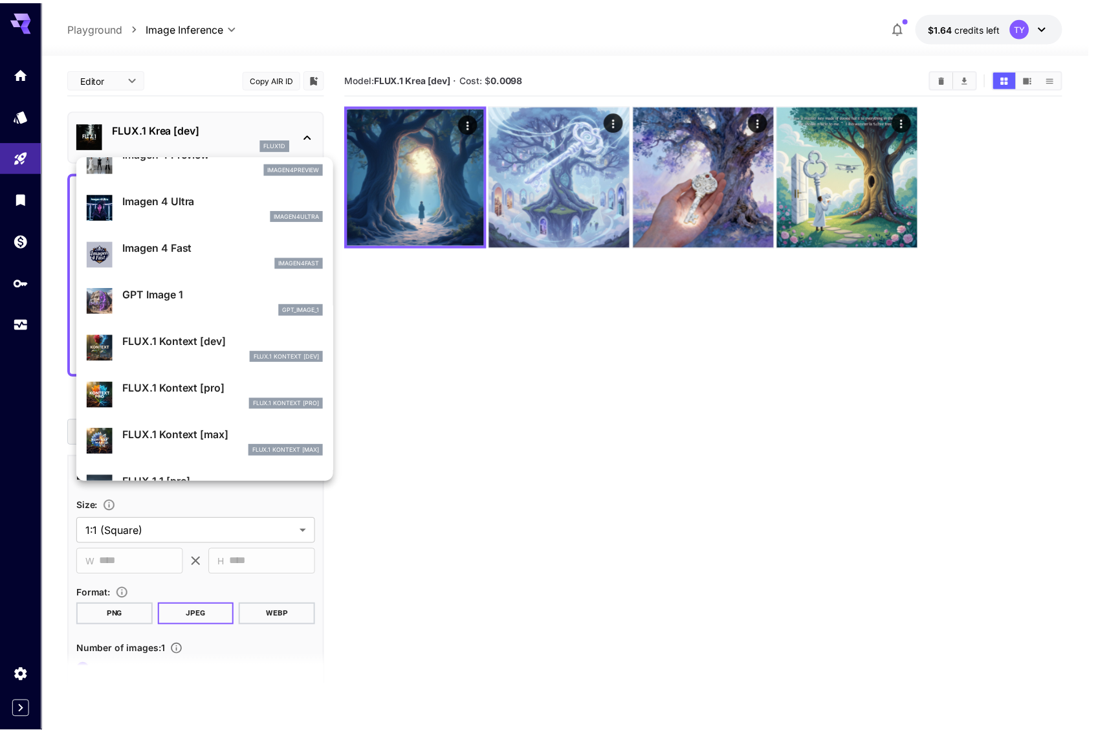
scroll to position [680, 0]
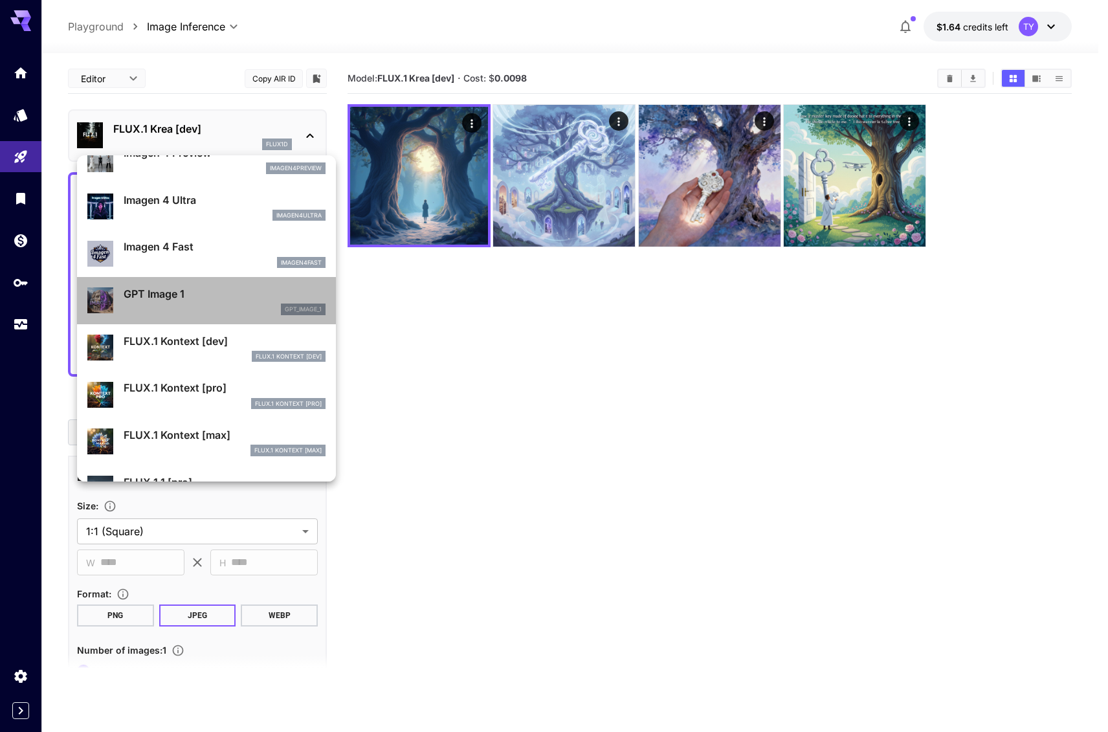
click at [220, 309] on div "gpt_image_1" at bounding box center [225, 309] width 202 height 12
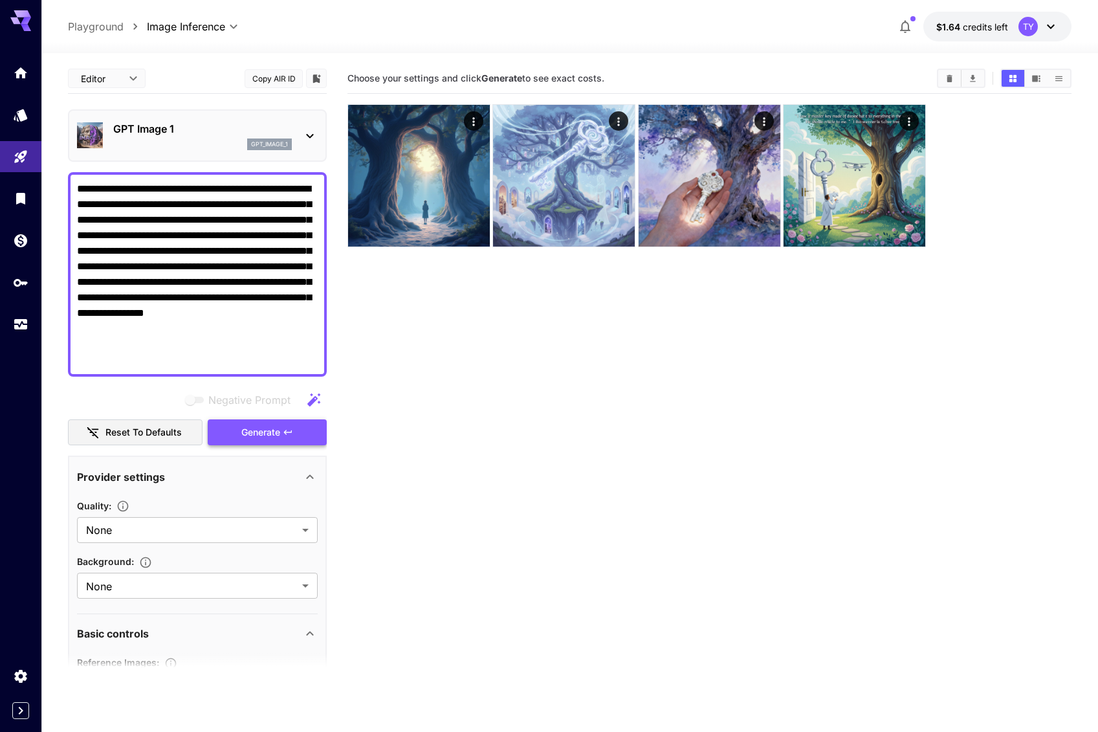
click at [274, 435] on span "Generate" at bounding box center [260, 432] width 39 height 16
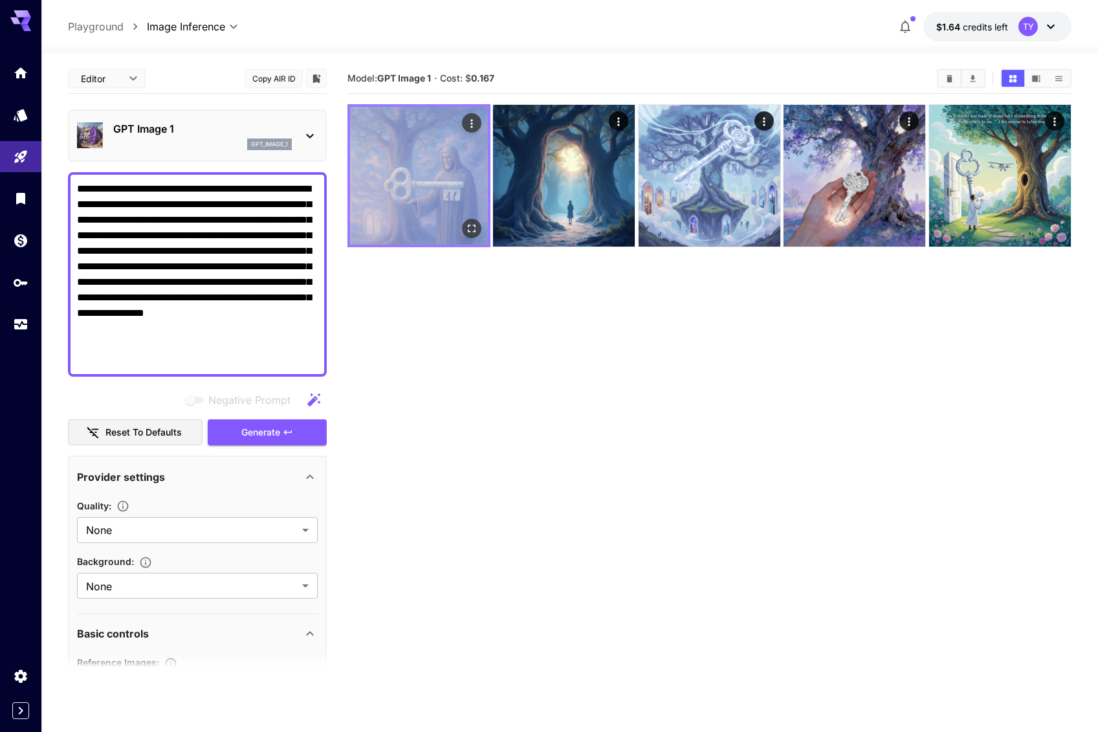
click at [421, 184] on img at bounding box center [419, 176] width 138 height 138
click at [474, 229] on icon "Open in fullscreen" at bounding box center [471, 228] width 13 height 13
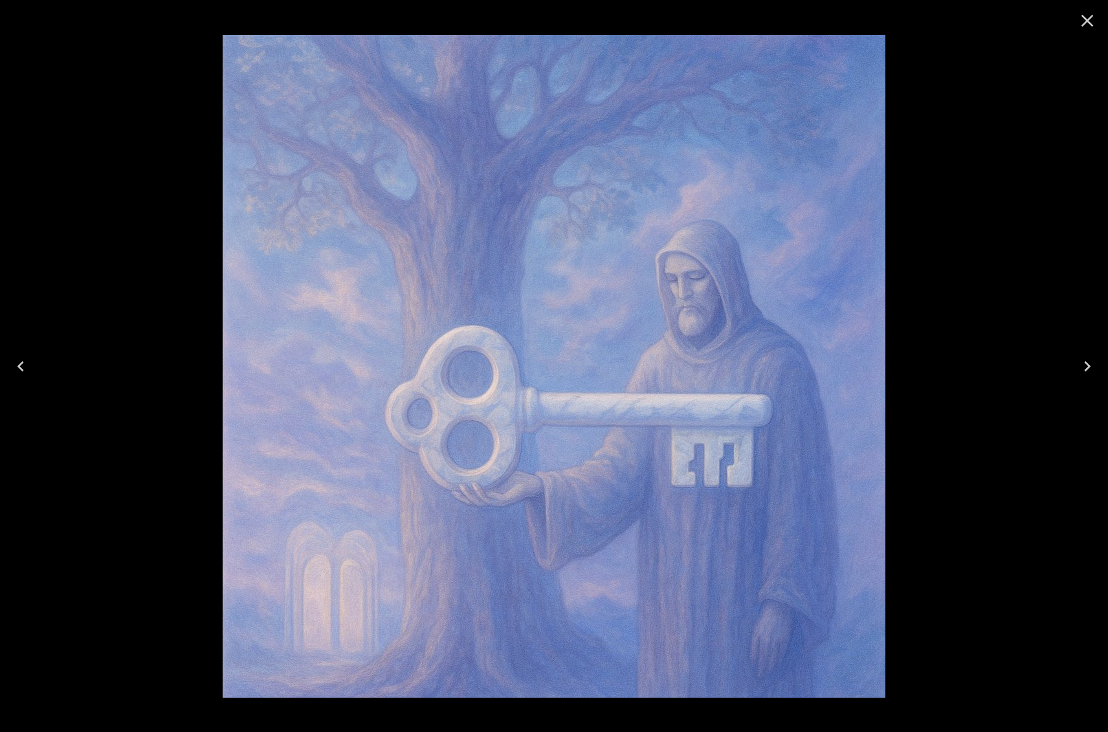
click at [961, 275] on div at bounding box center [554, 366] width 1108 height 732
